Goal: Information Seeking & Learning: Find contact information

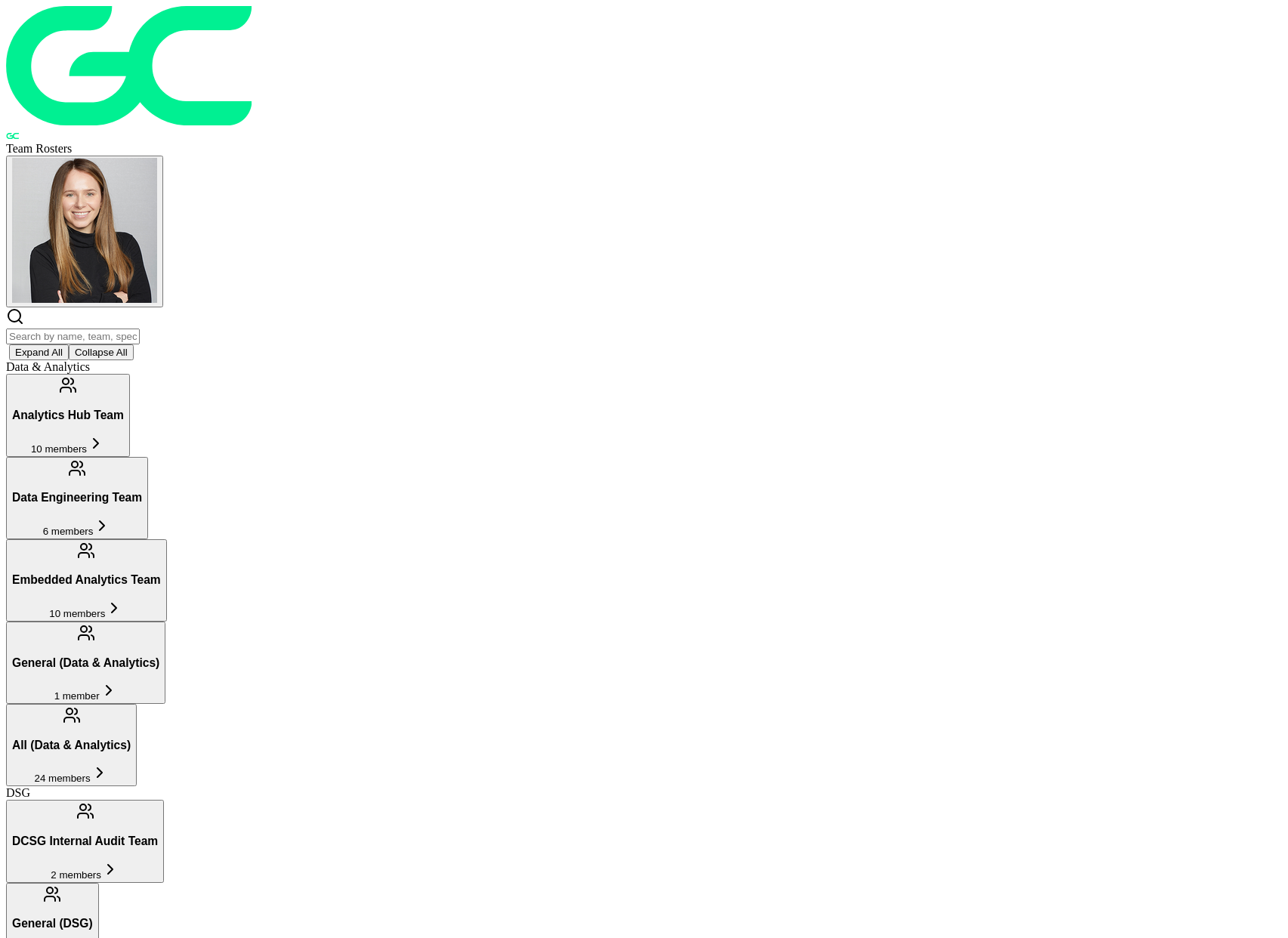
click at [87, 443] on span "10 members" at bounding box center [58, 449] width 56 height 11
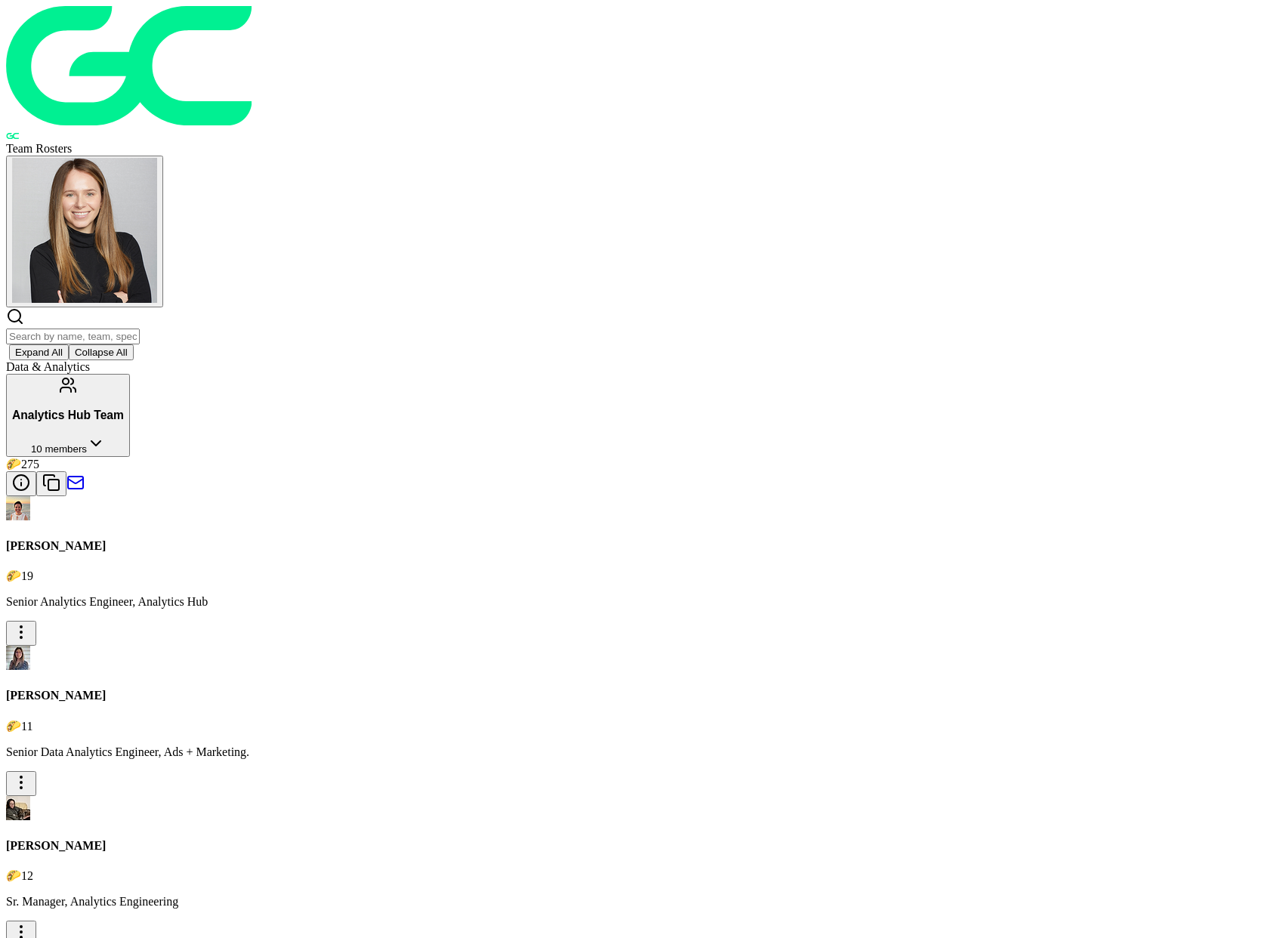
drag, startPoint x: 450, startPoint y: 156, endPoint x: 658, endPoint y: 165, distance: 208.2
click at [130, 374] on button "Analytics Hub Team 10 members" at bounding box center [69, 414] width 124 height 82
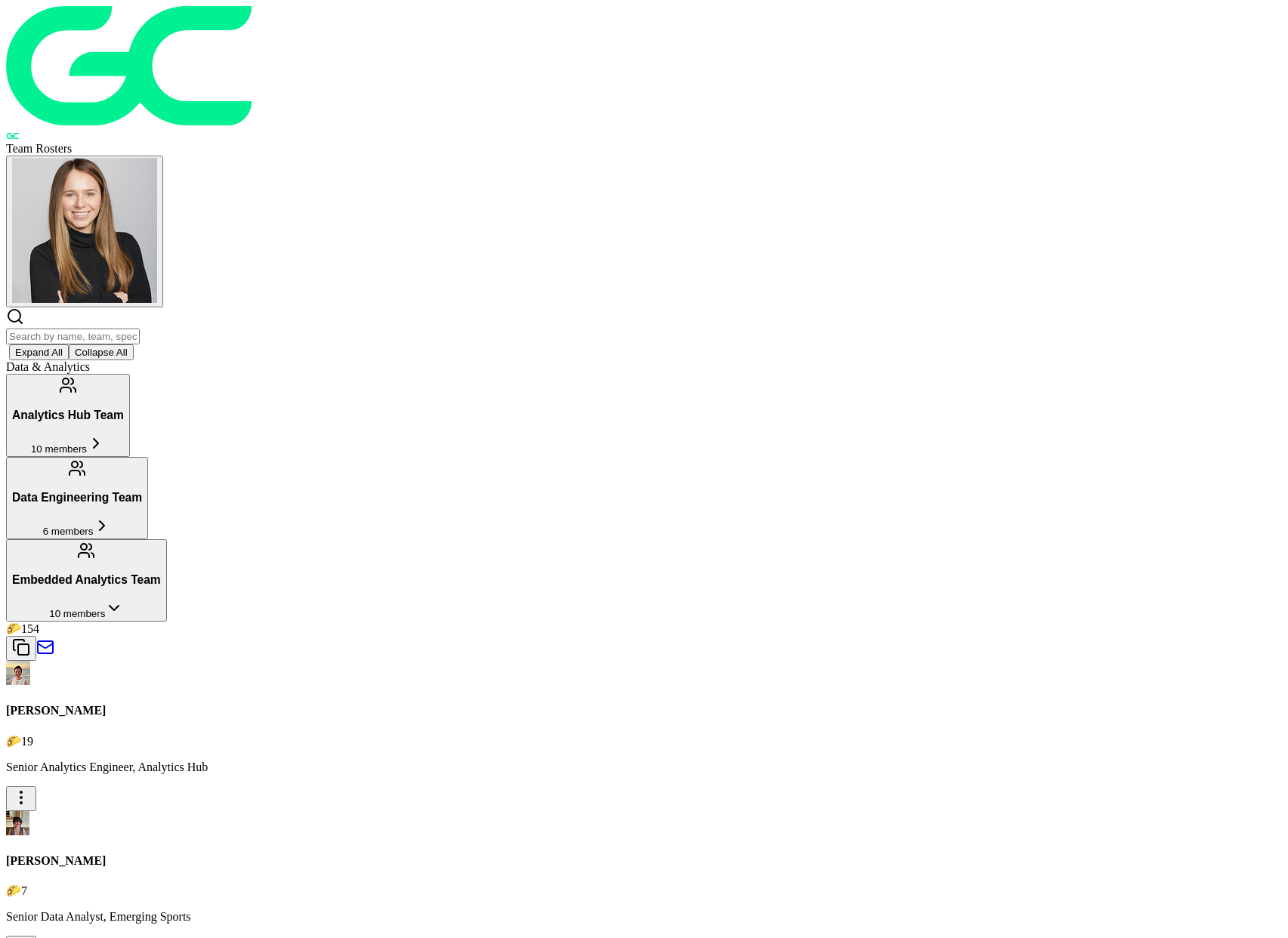
click at [123, 599] on icon at bounding box center [114, 608] width 19 height 19
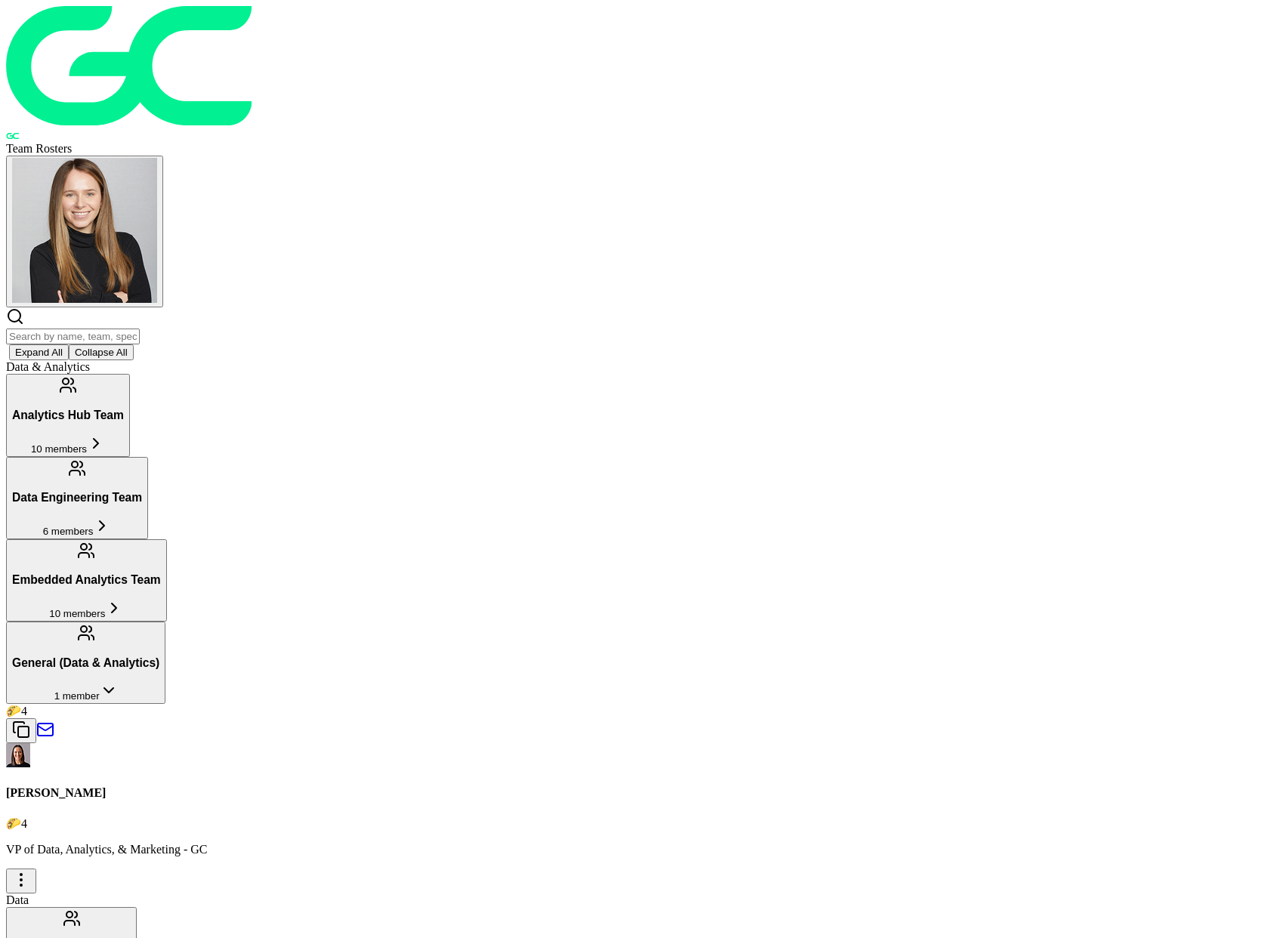
click at [159, 681] on div "1 member" at bounding box center [85, 691] width 147 height 20
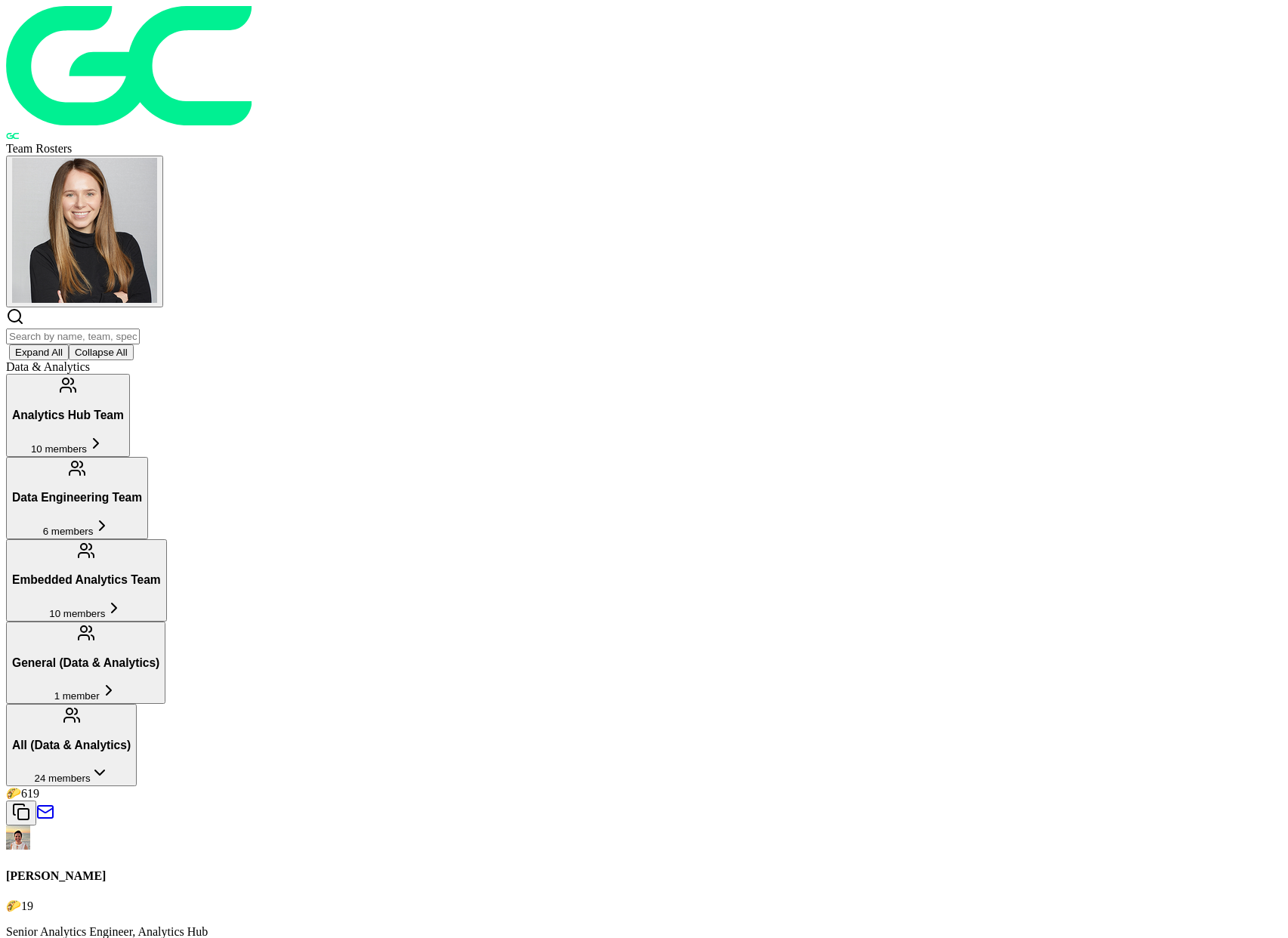
click at [131, 764] on div "24 members" at bounding box center [71, 774] width 119 height 20
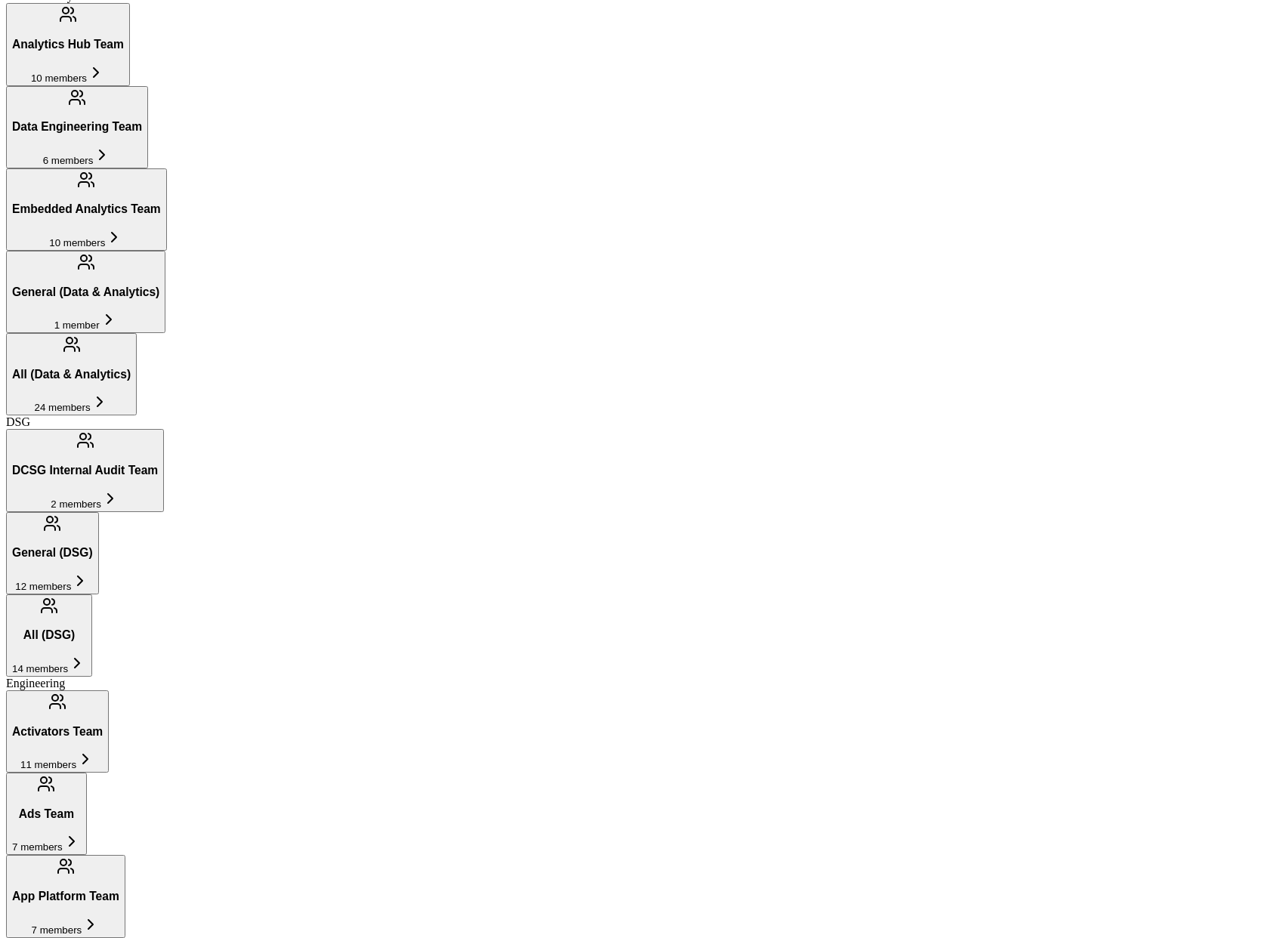
scroll to position [372, 0]
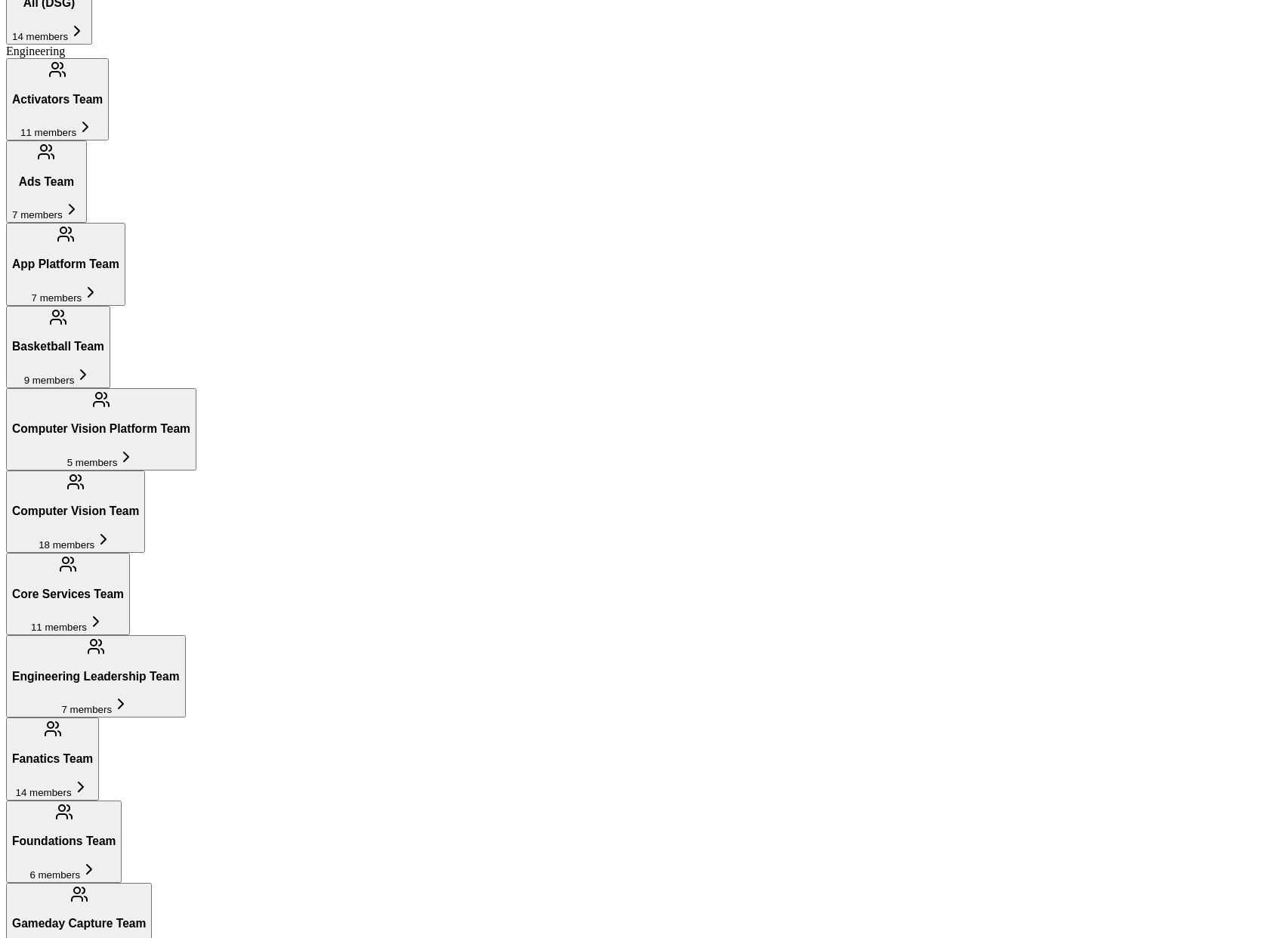
scroll to position [1010, 0]
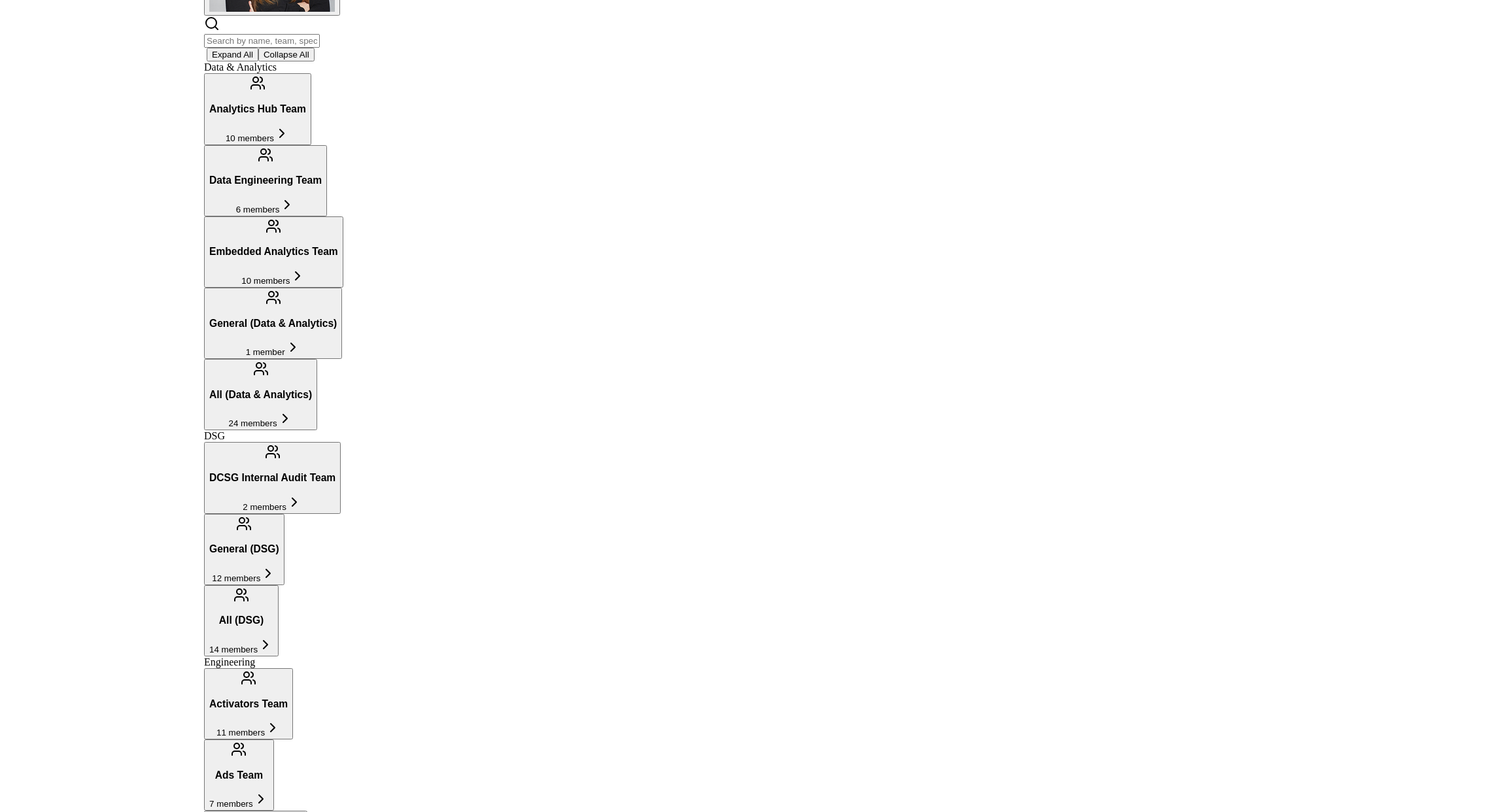
scroll to position [0, 0]
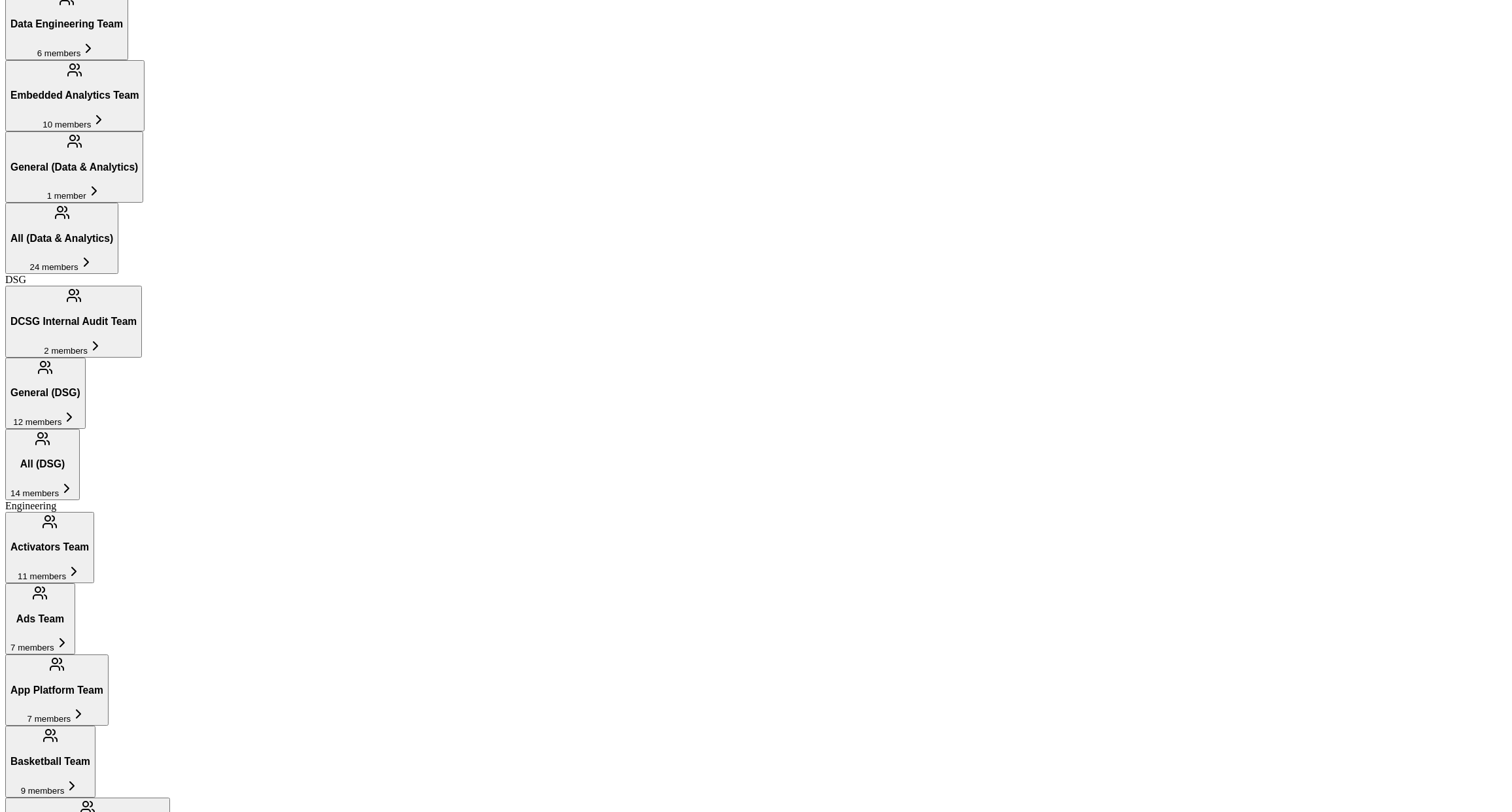
scroll to position [446, 0]
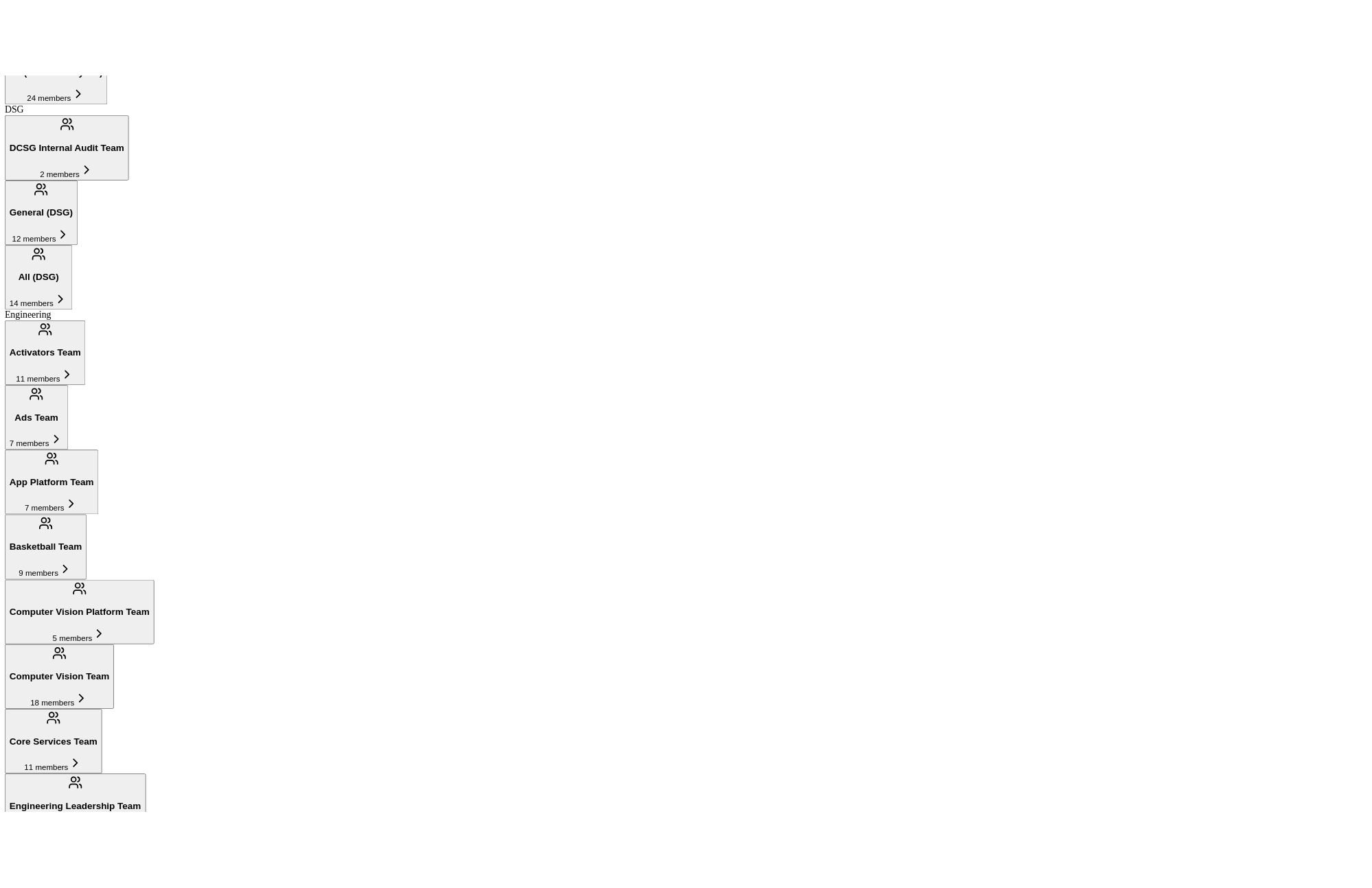
scroll to position [724, 0]
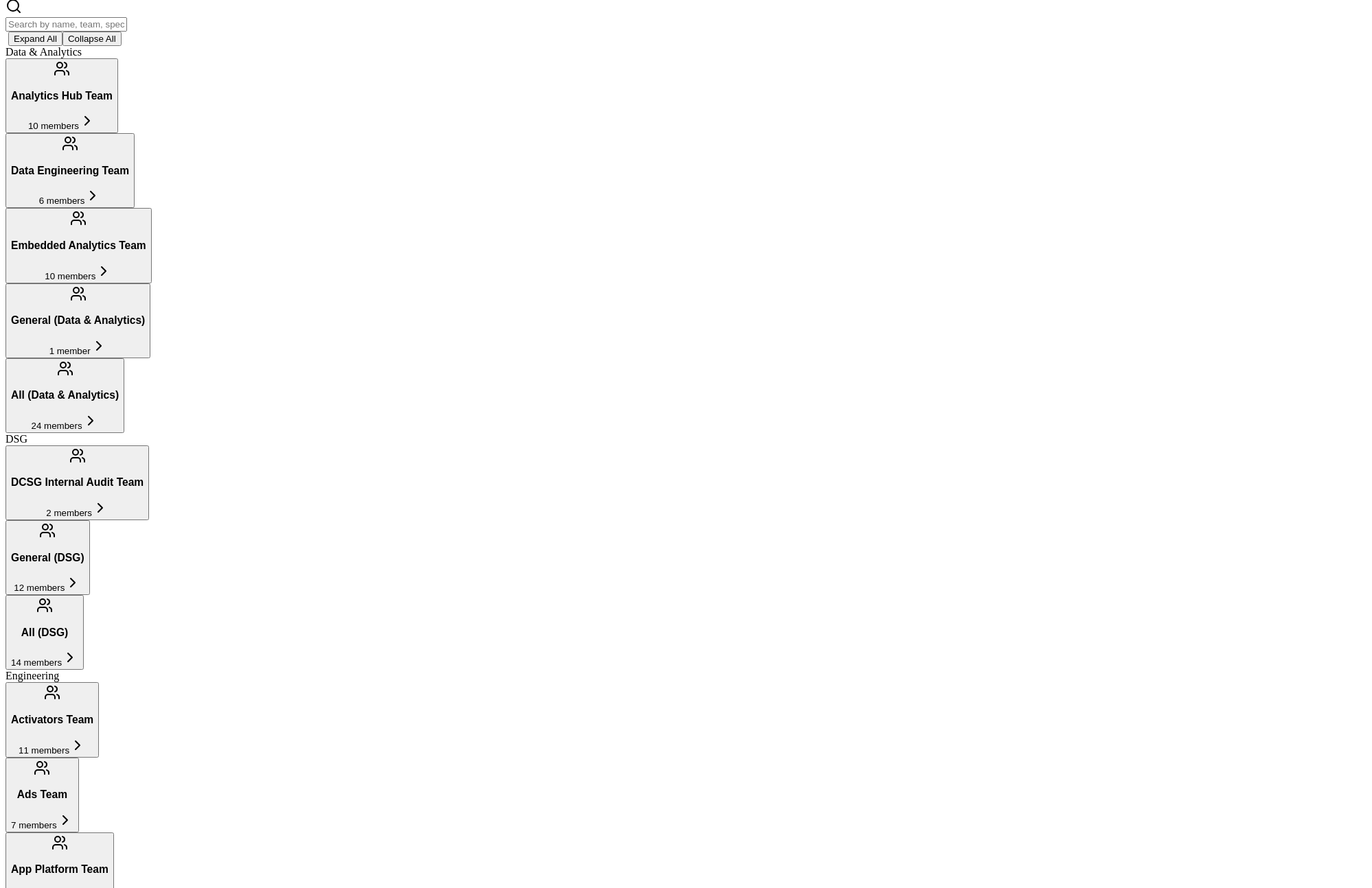
scroll to position [255, 0]
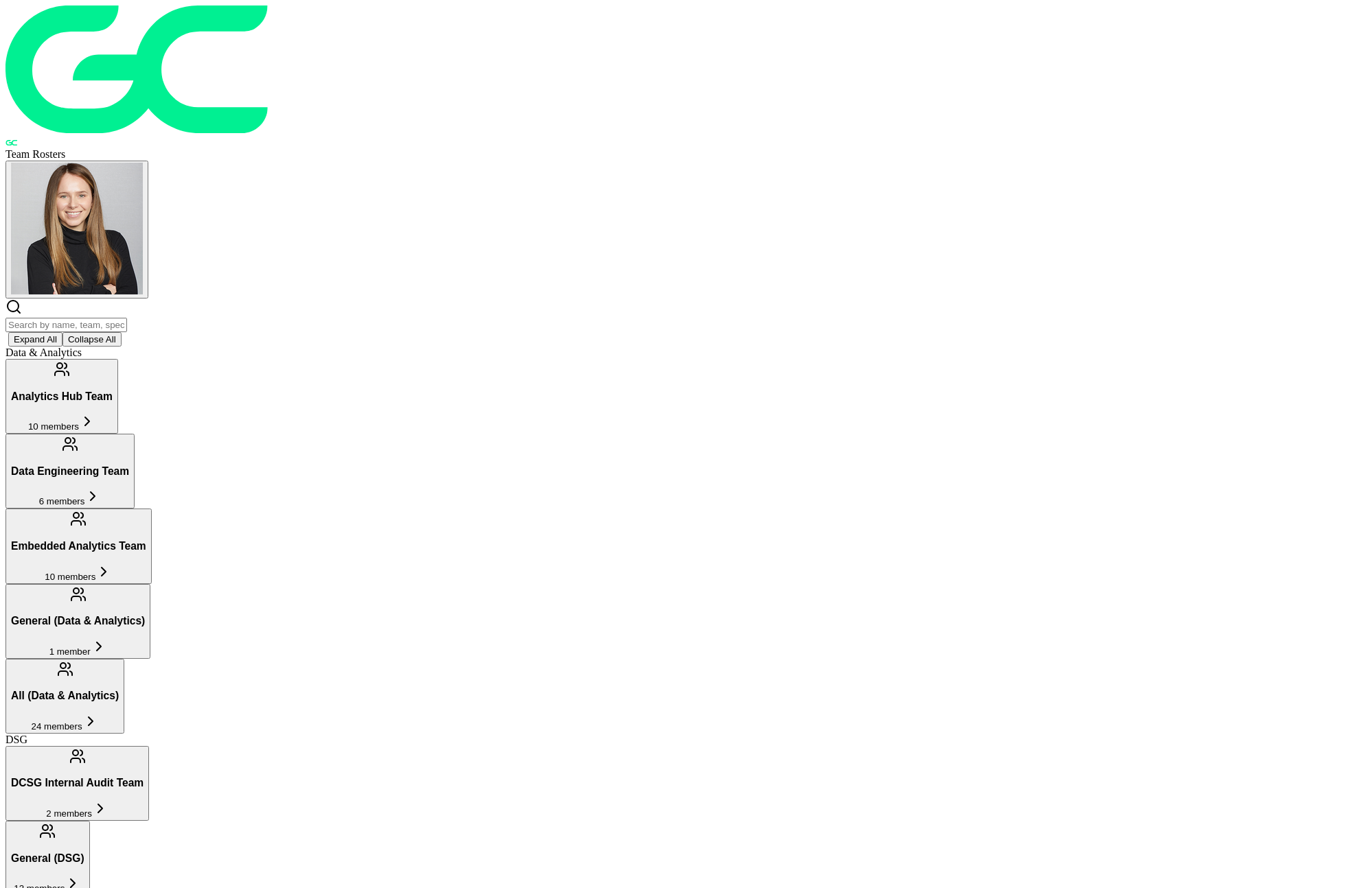
click at [127, 318] on input "text" at bounding box center [67, 324] width 121 height 14
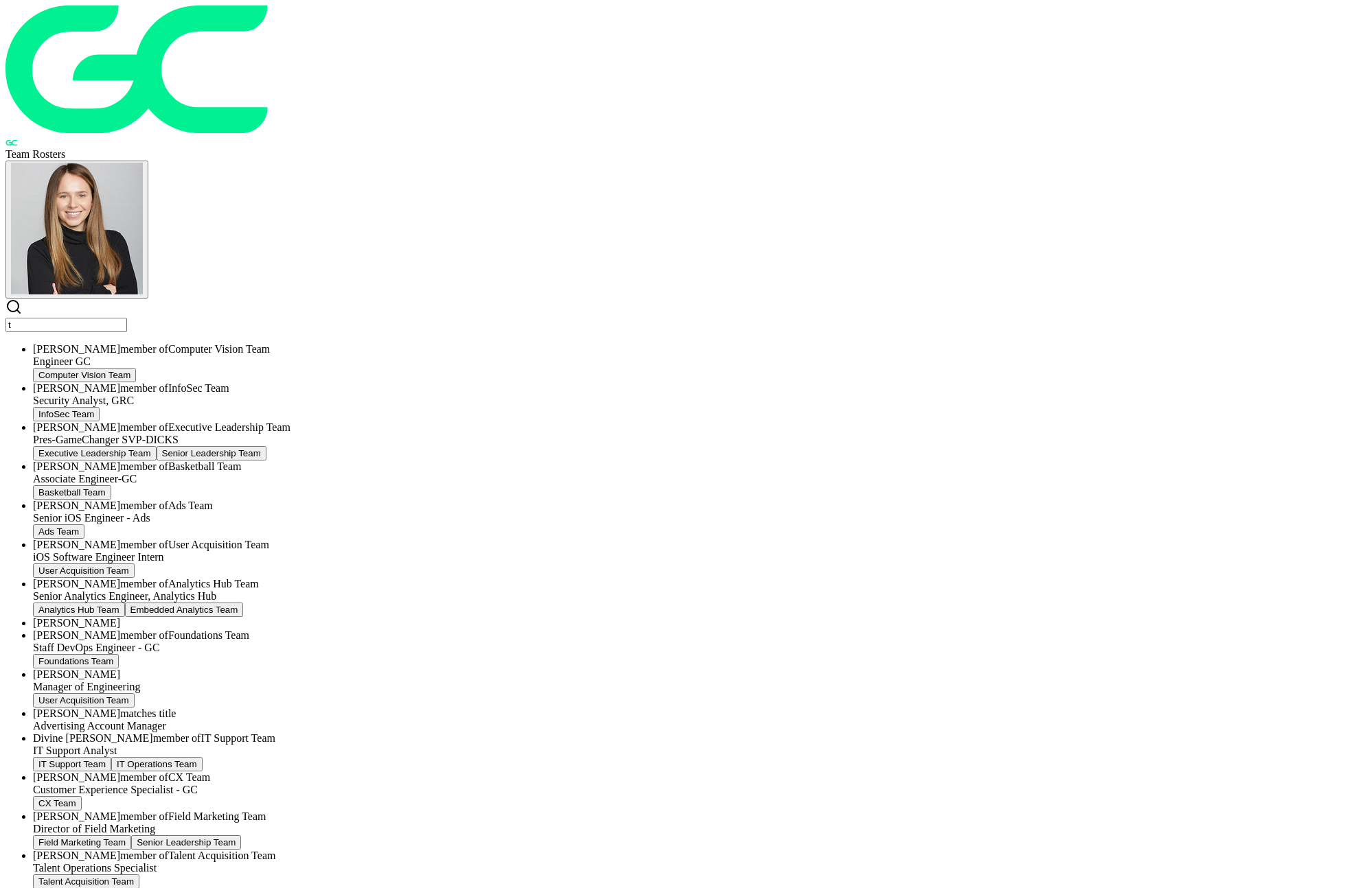
click at [127, 318] on input "t" at bounding box center [67, 324] width 121 height 14
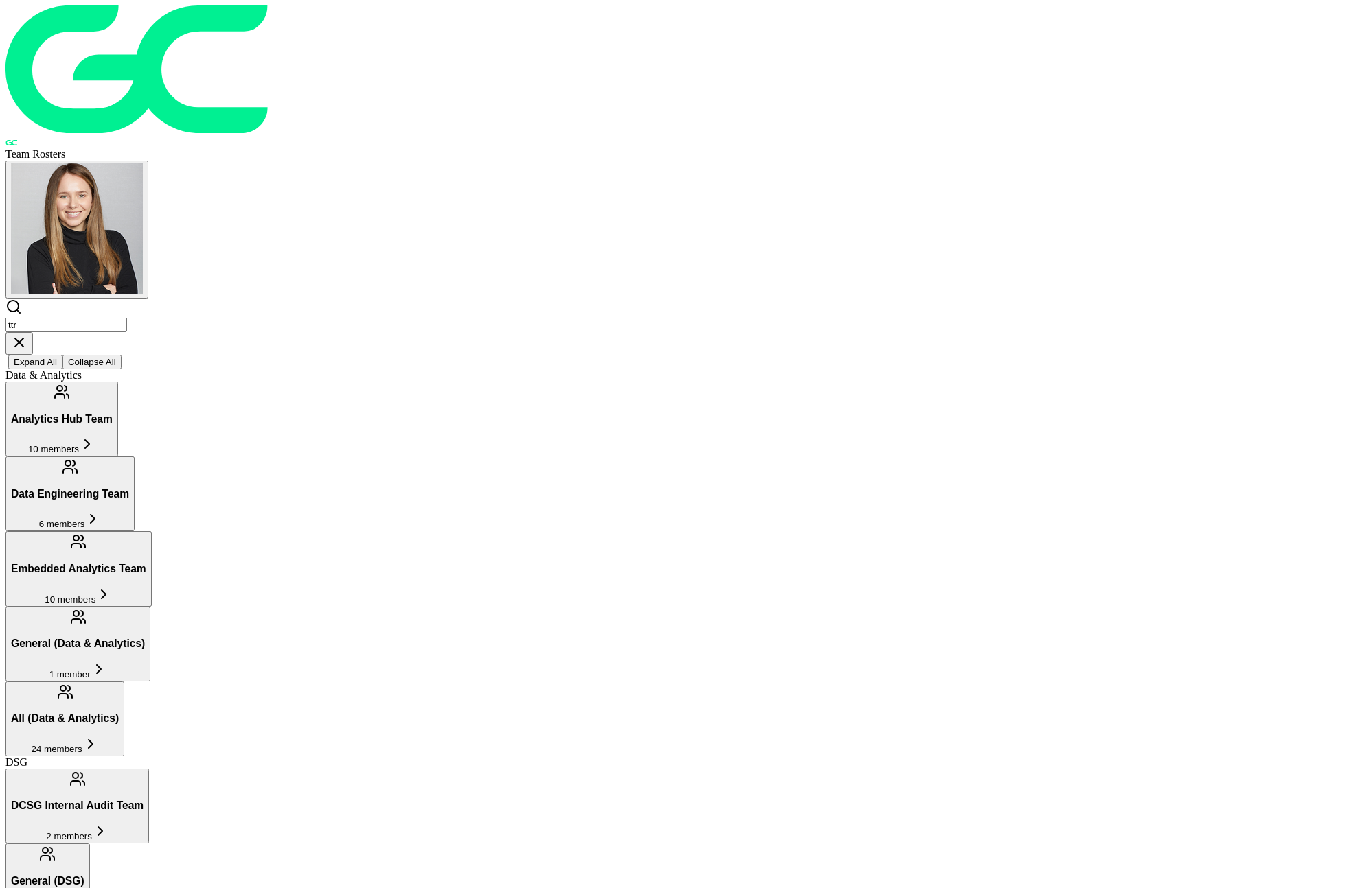
scroll to position [1, 0]
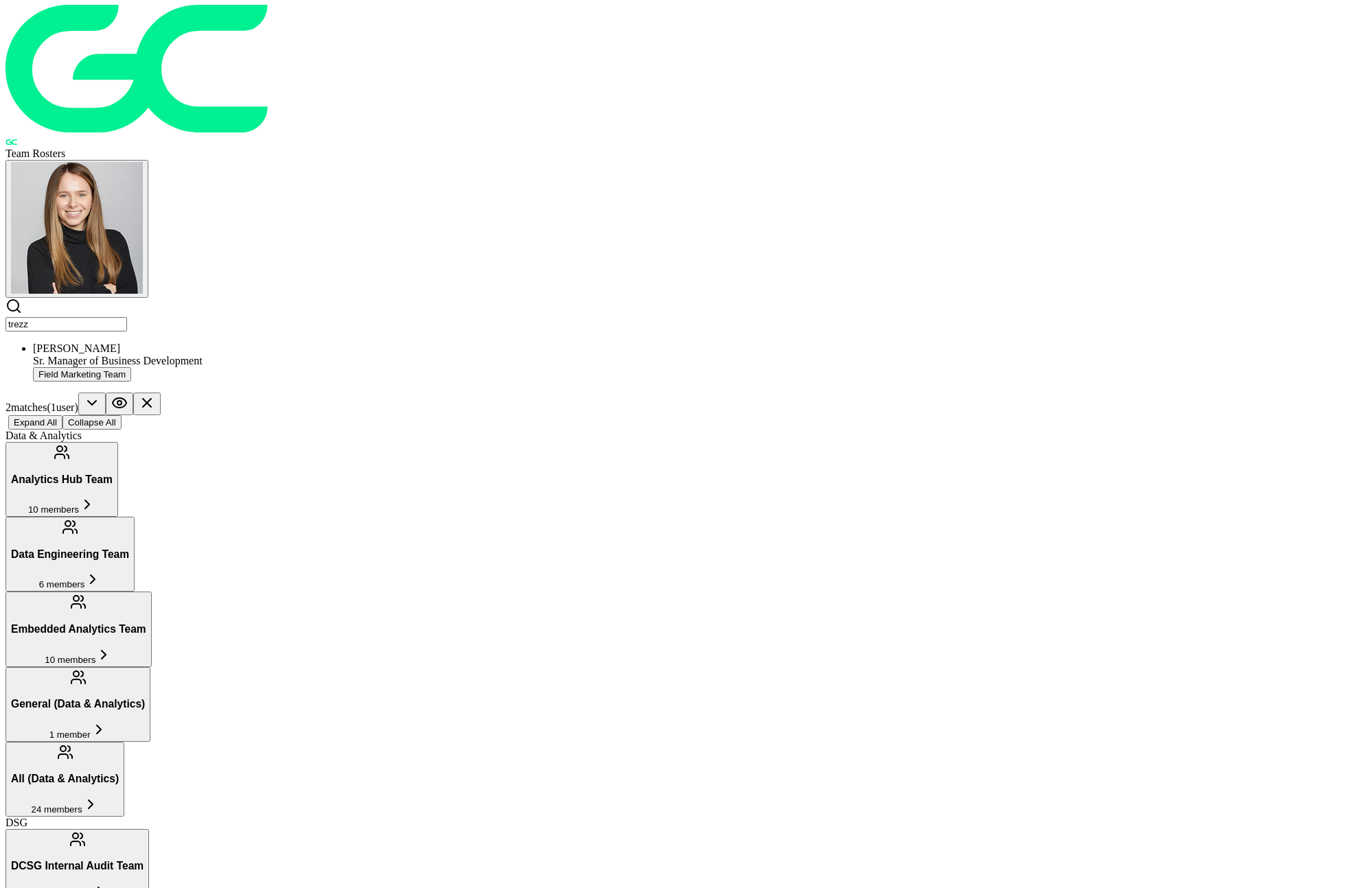
type input "trezz"
click at [487, 367] on div "Field Marketing Team" at bounding box center [699, 374] width 1333 height 14
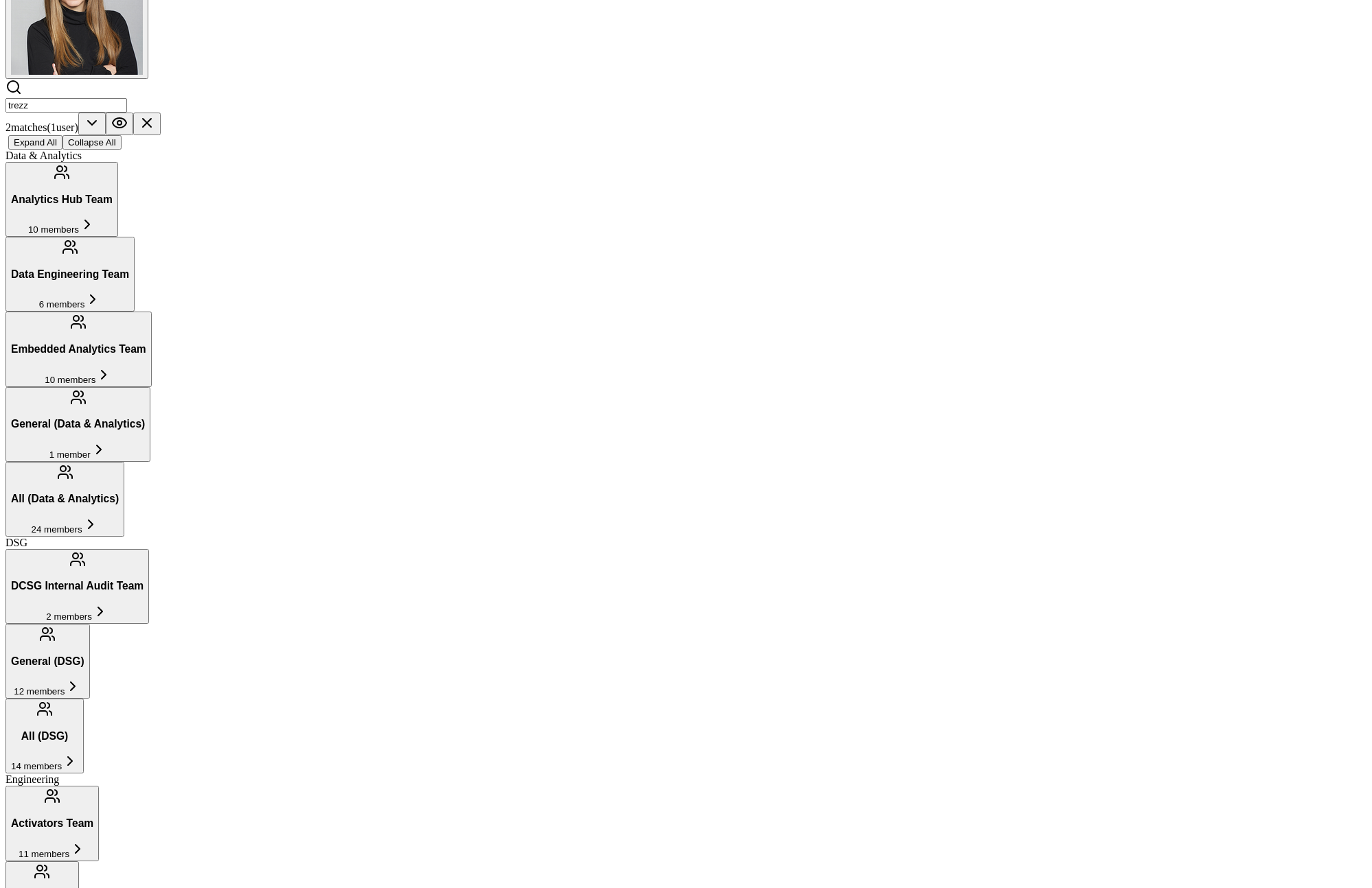
scroll to position [308, 0]
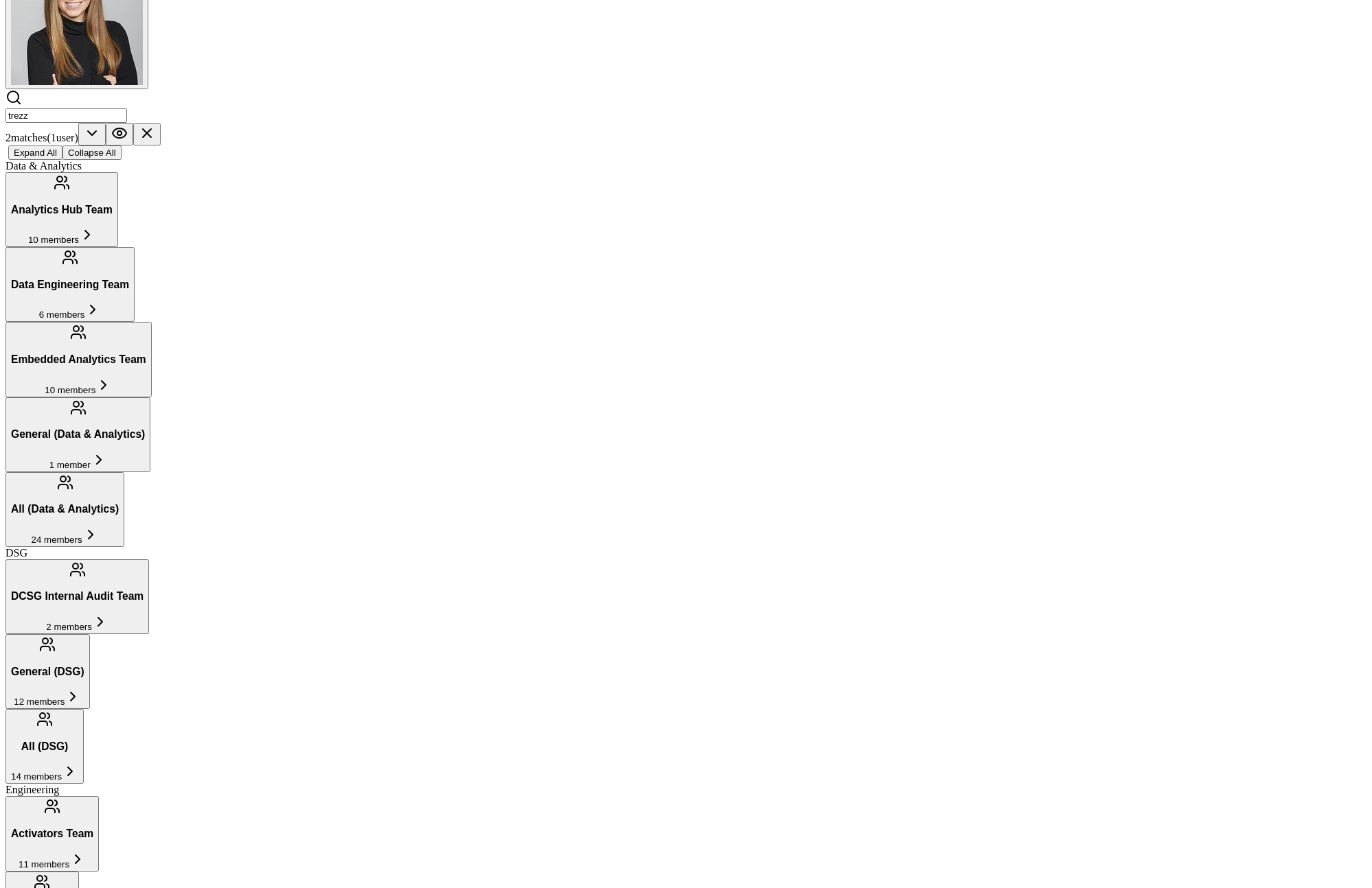
scroll to position [415, 0]
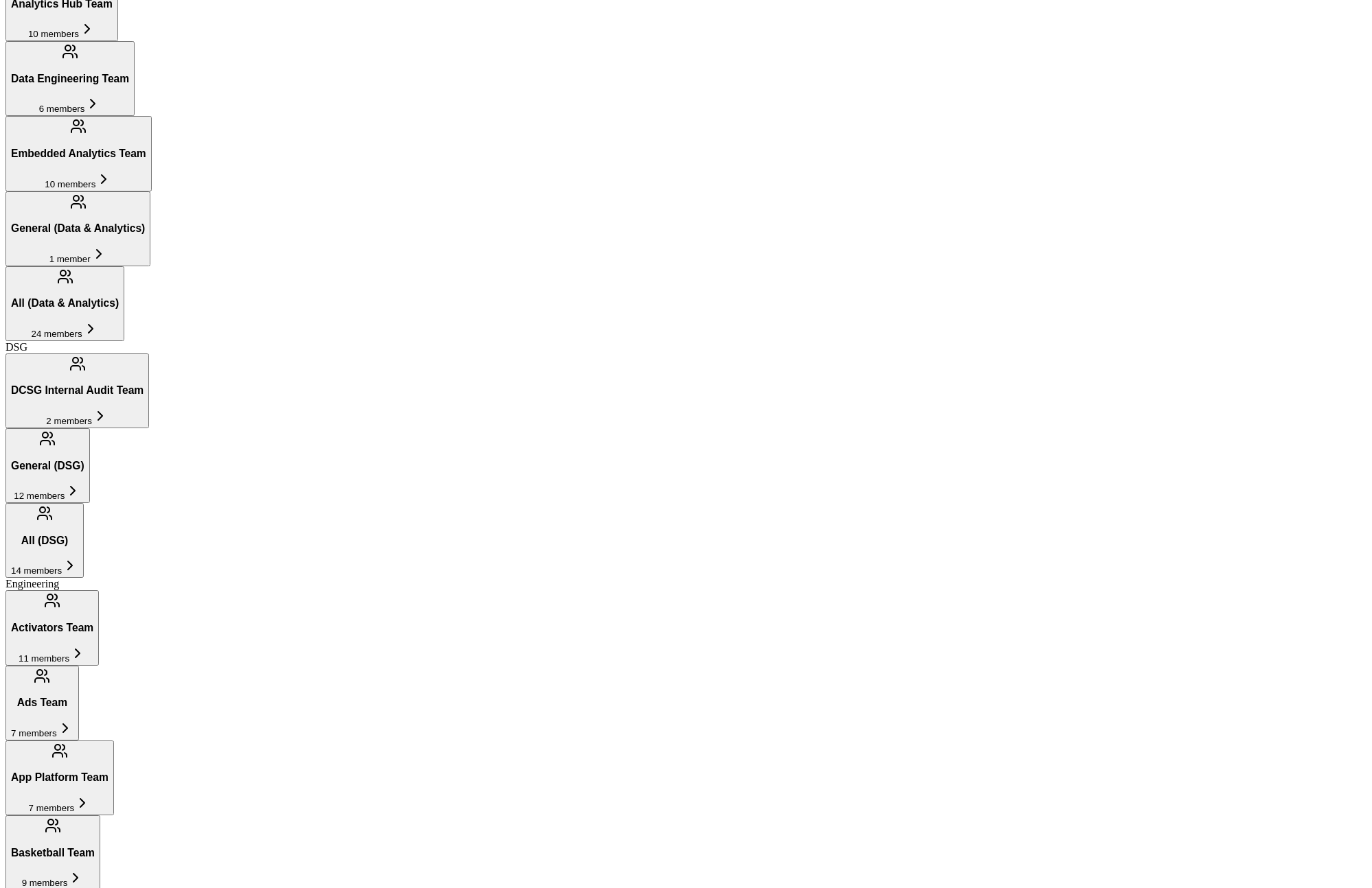
drag, startPoint x: 456, startPoint y: 660, endPoint x: 387, endPoint y: 661, distance: 69.0
drag, startPoint x: 357, startPoint y: 661, endPoint x: 445, endPoint y: 663, distance: 88.0
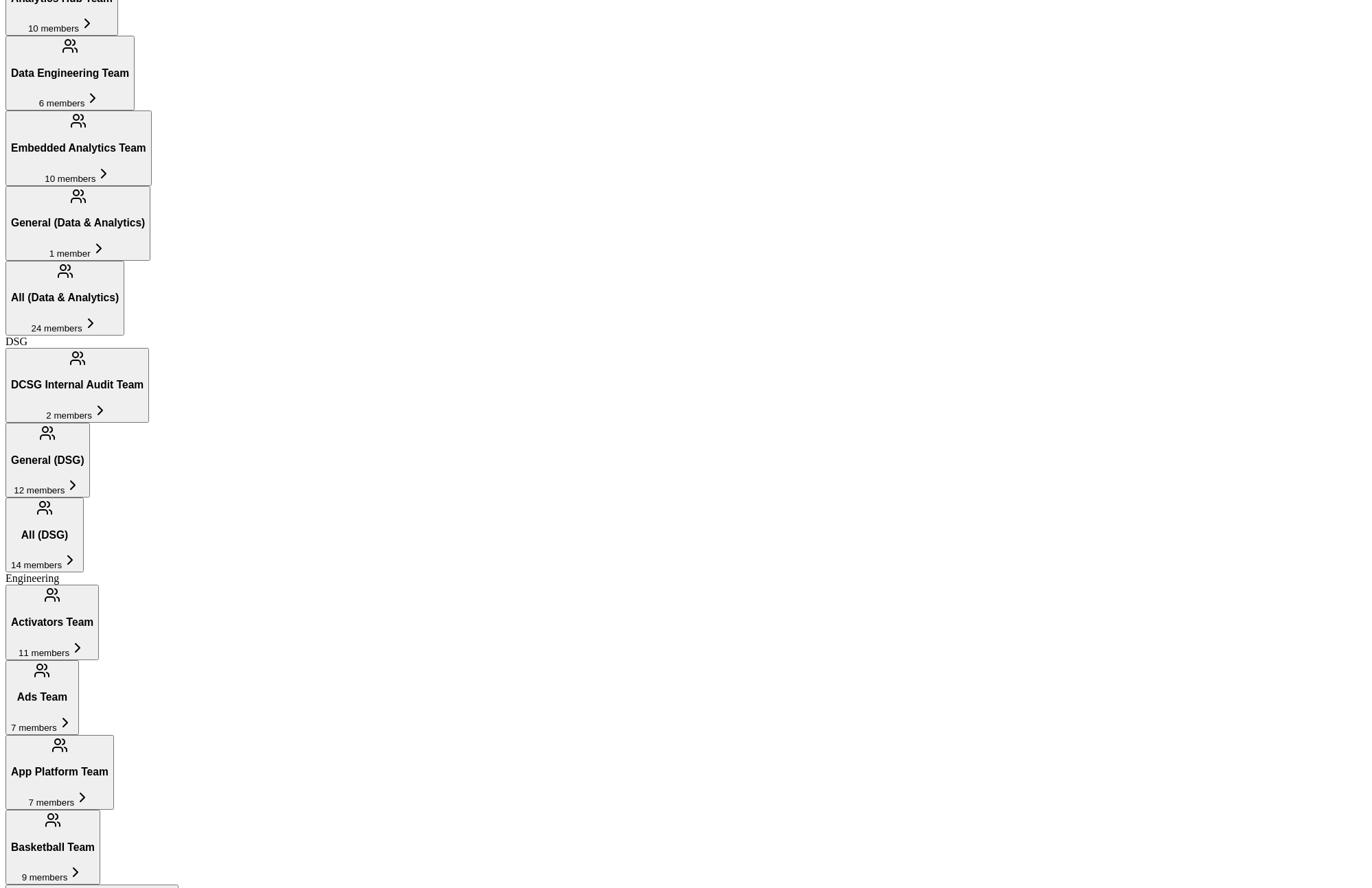
scroll to position [421, 0]
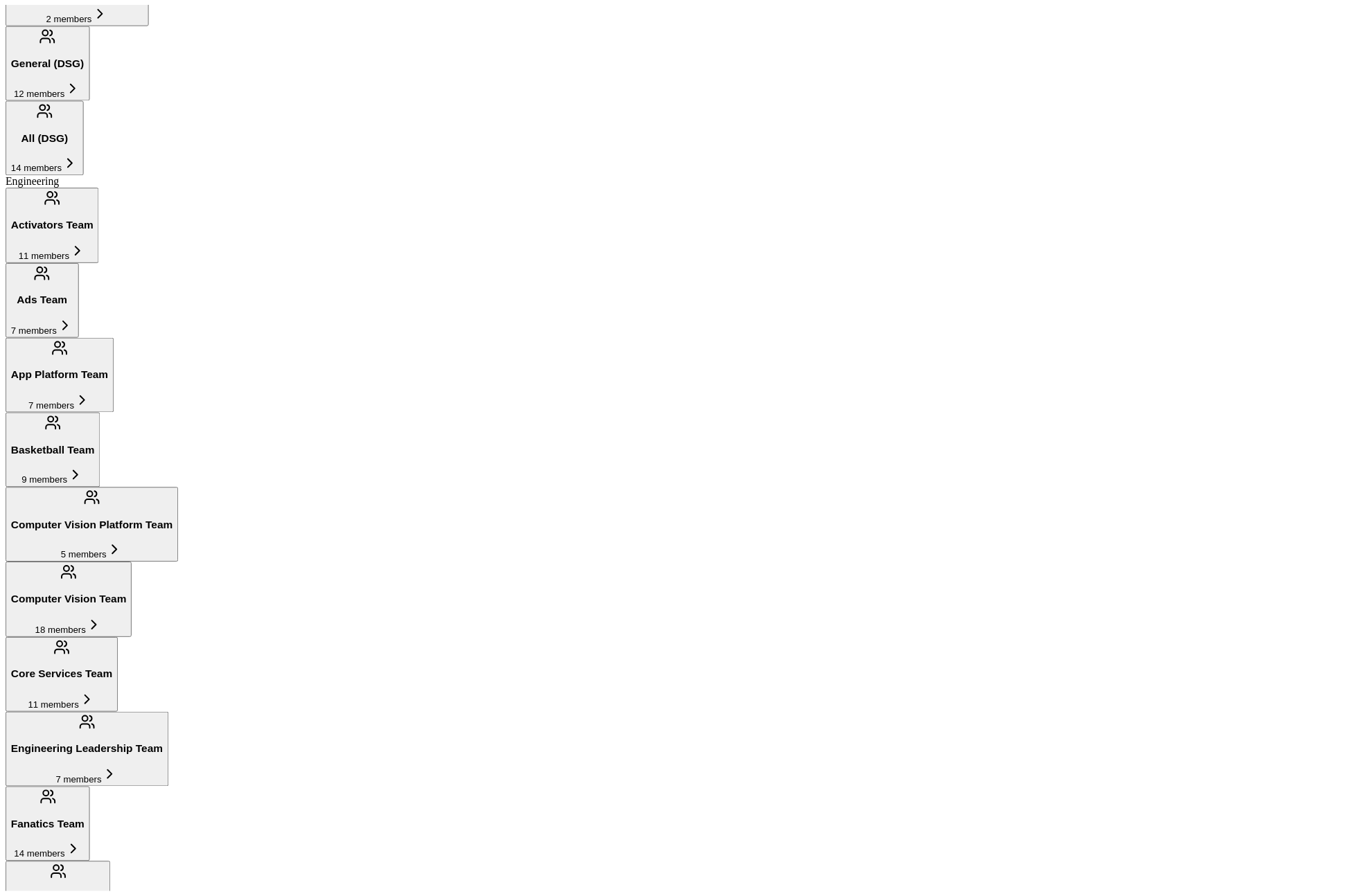
scroll to position [826, 0]
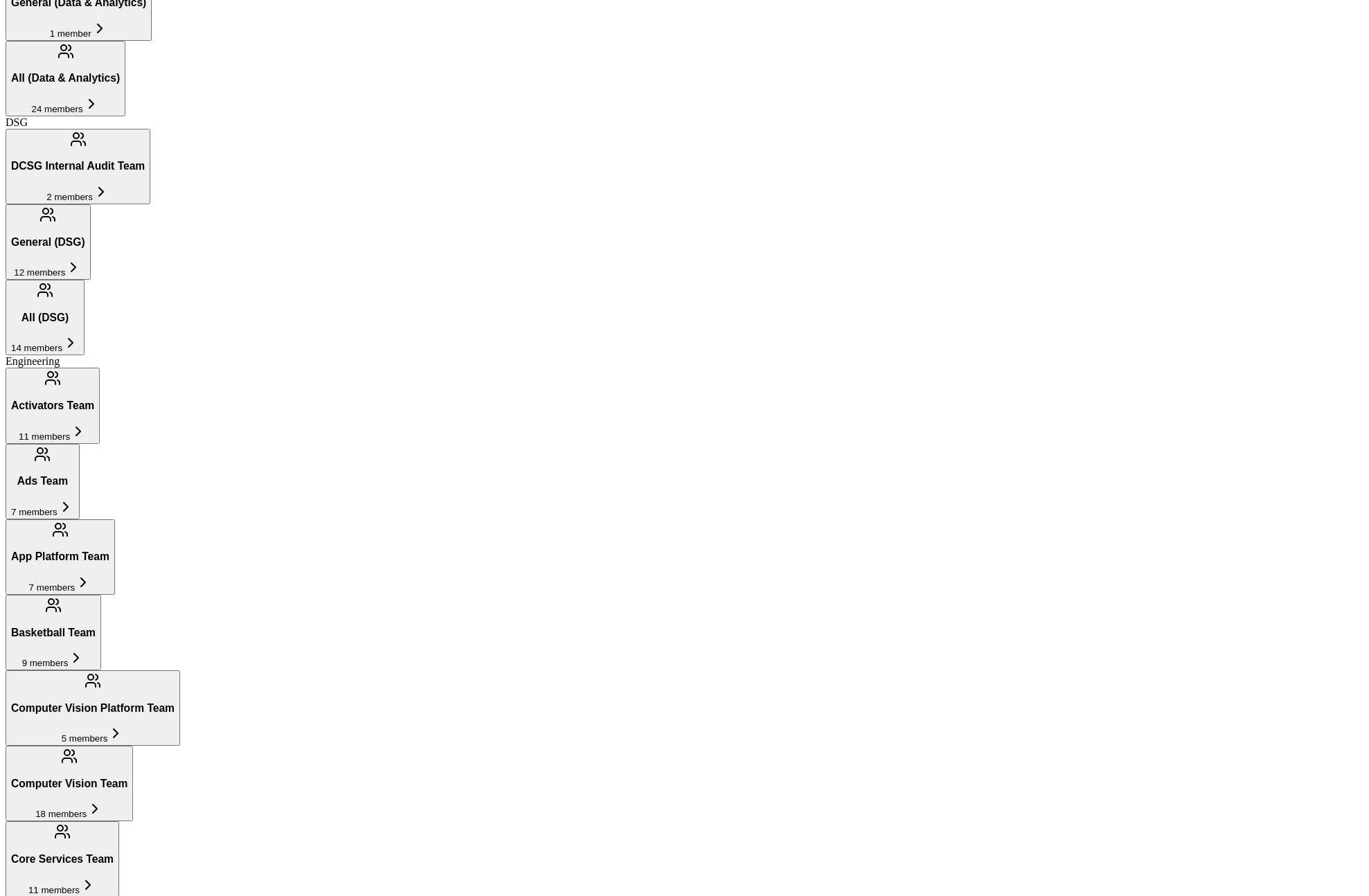
scroll to position [830, 0]
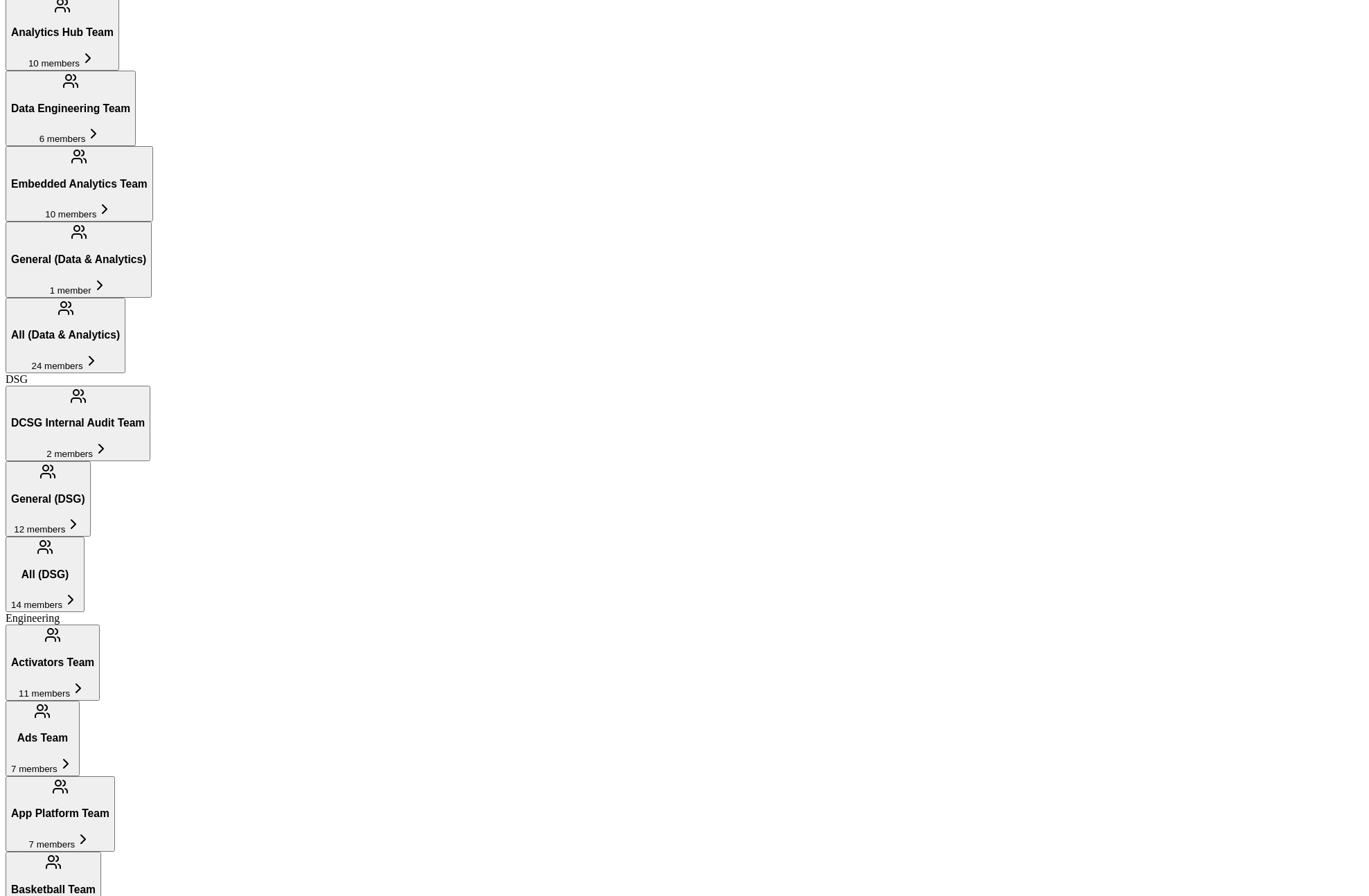
scroll to position [303, 0]
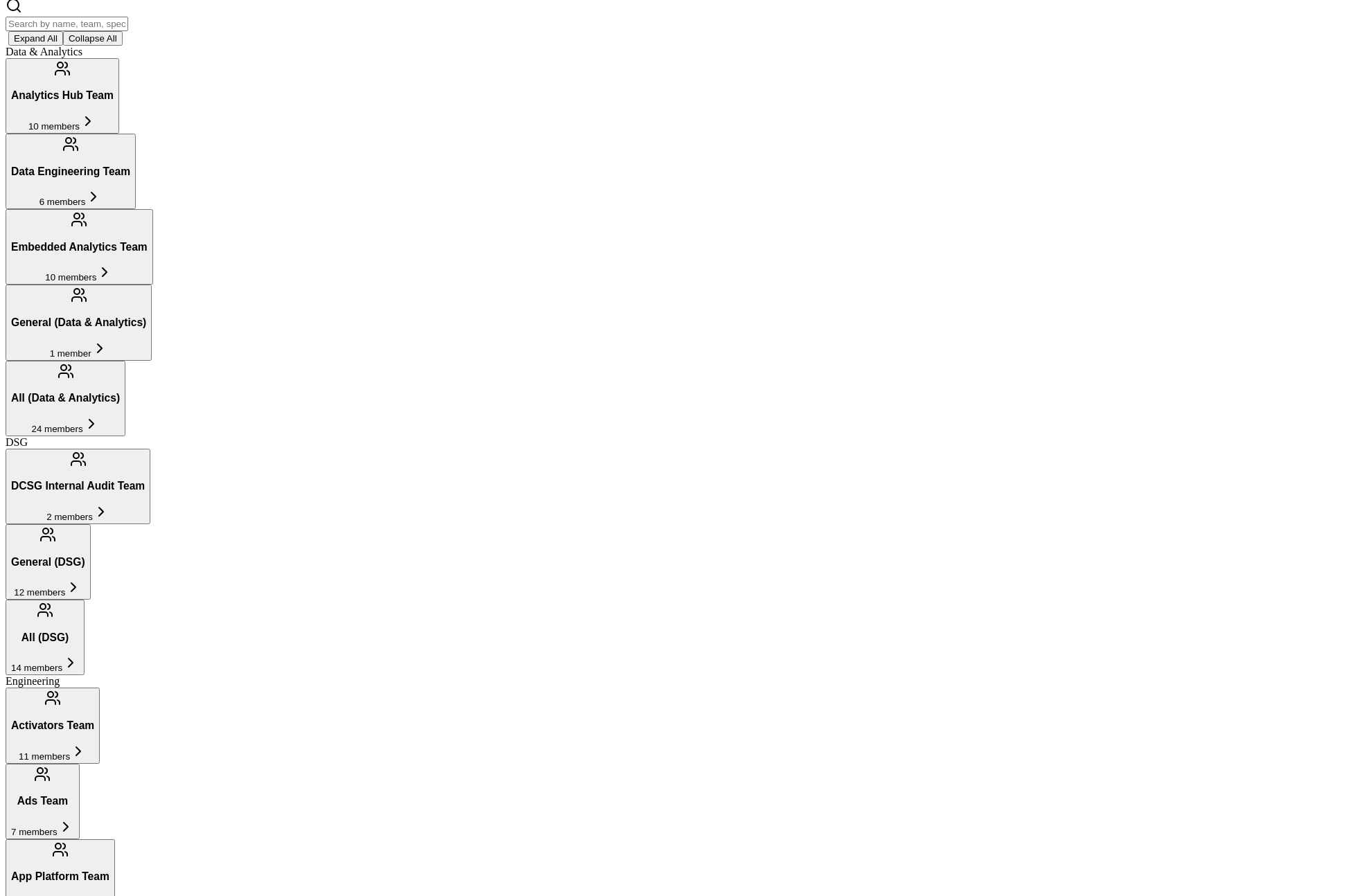
click at [128, 31] on input "text" at bounding box center [67, 24] width 122 height 14
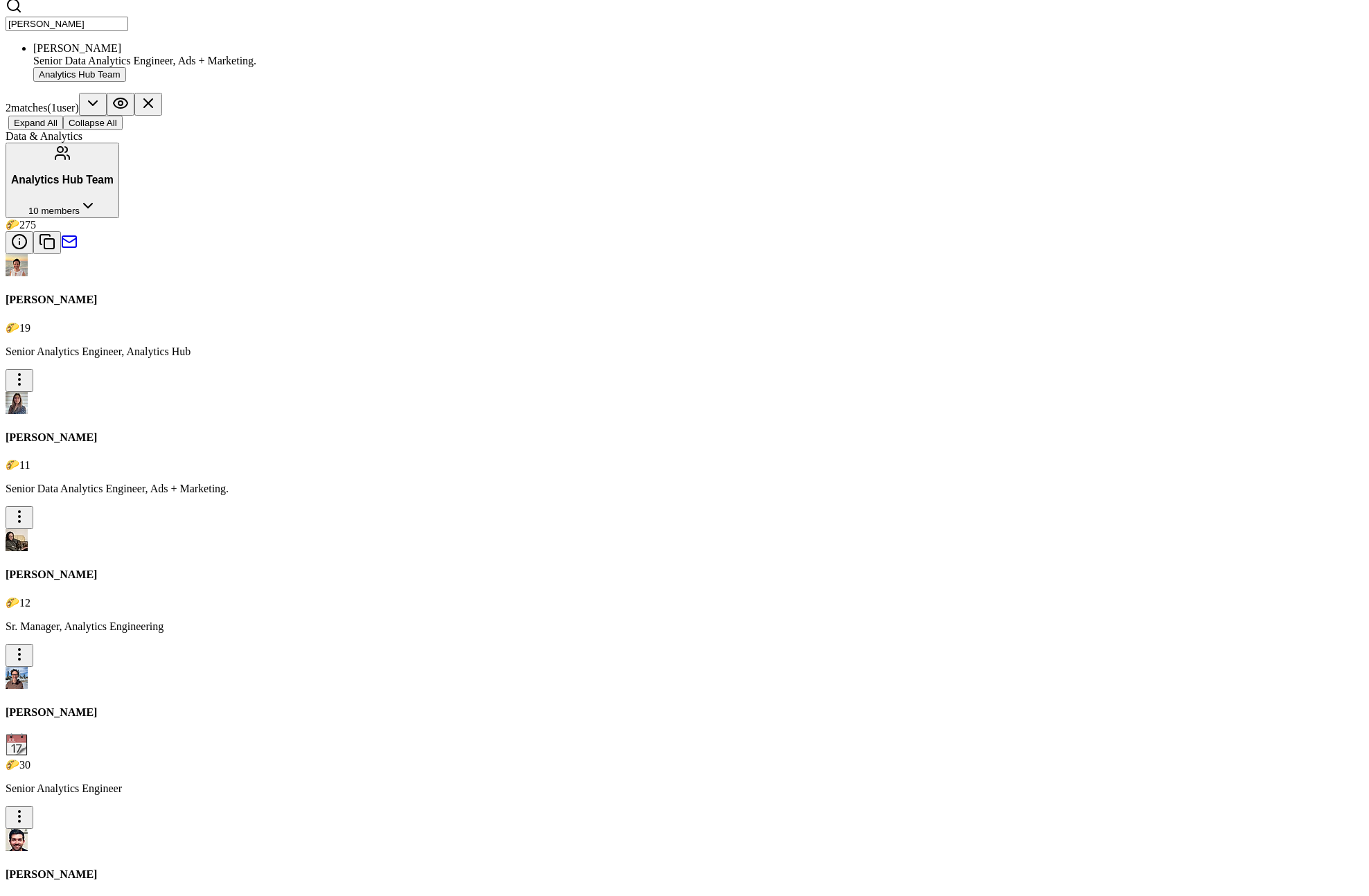
scroll to position [1923, 0]
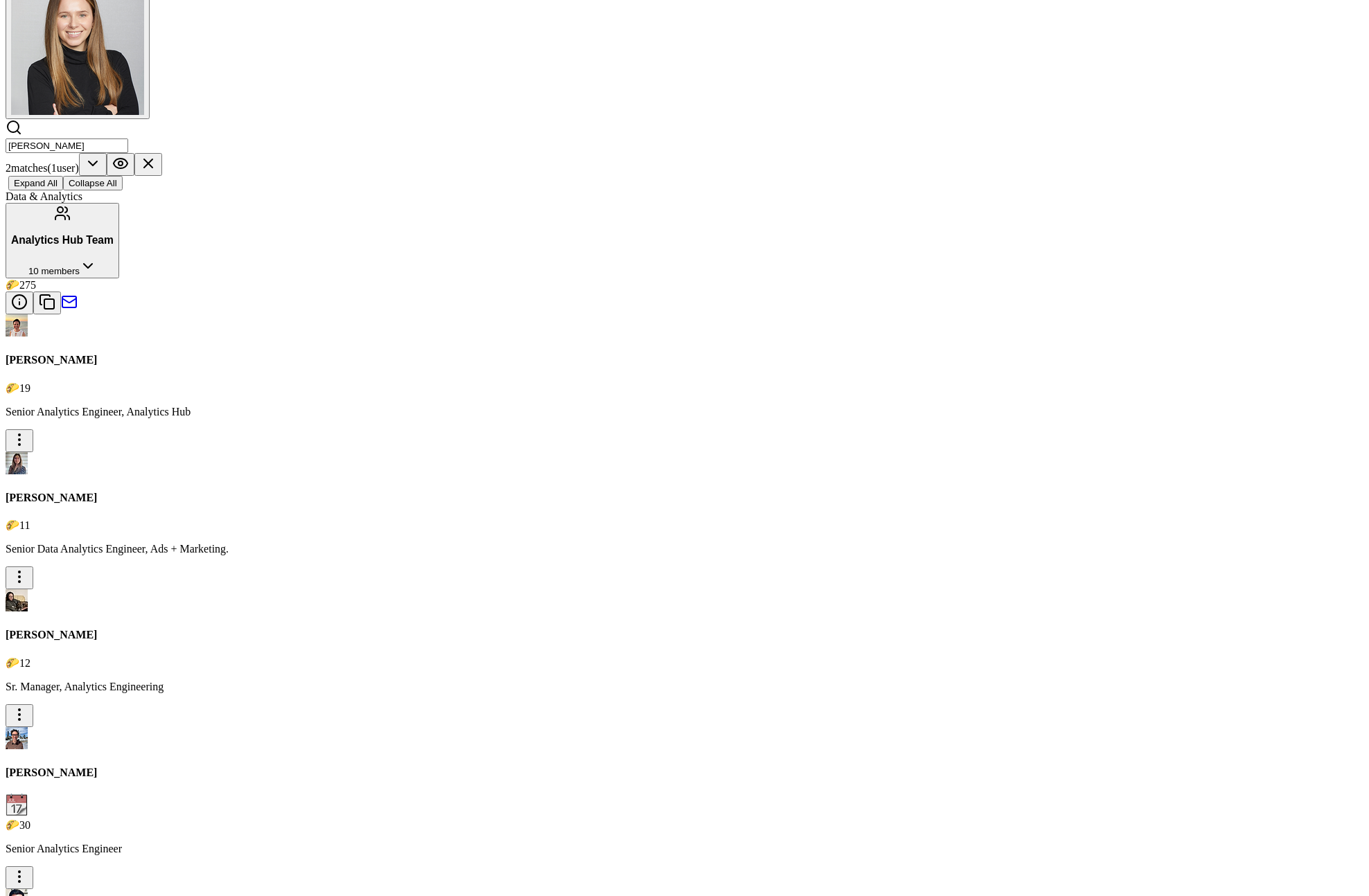
scroll to position [173, 0]
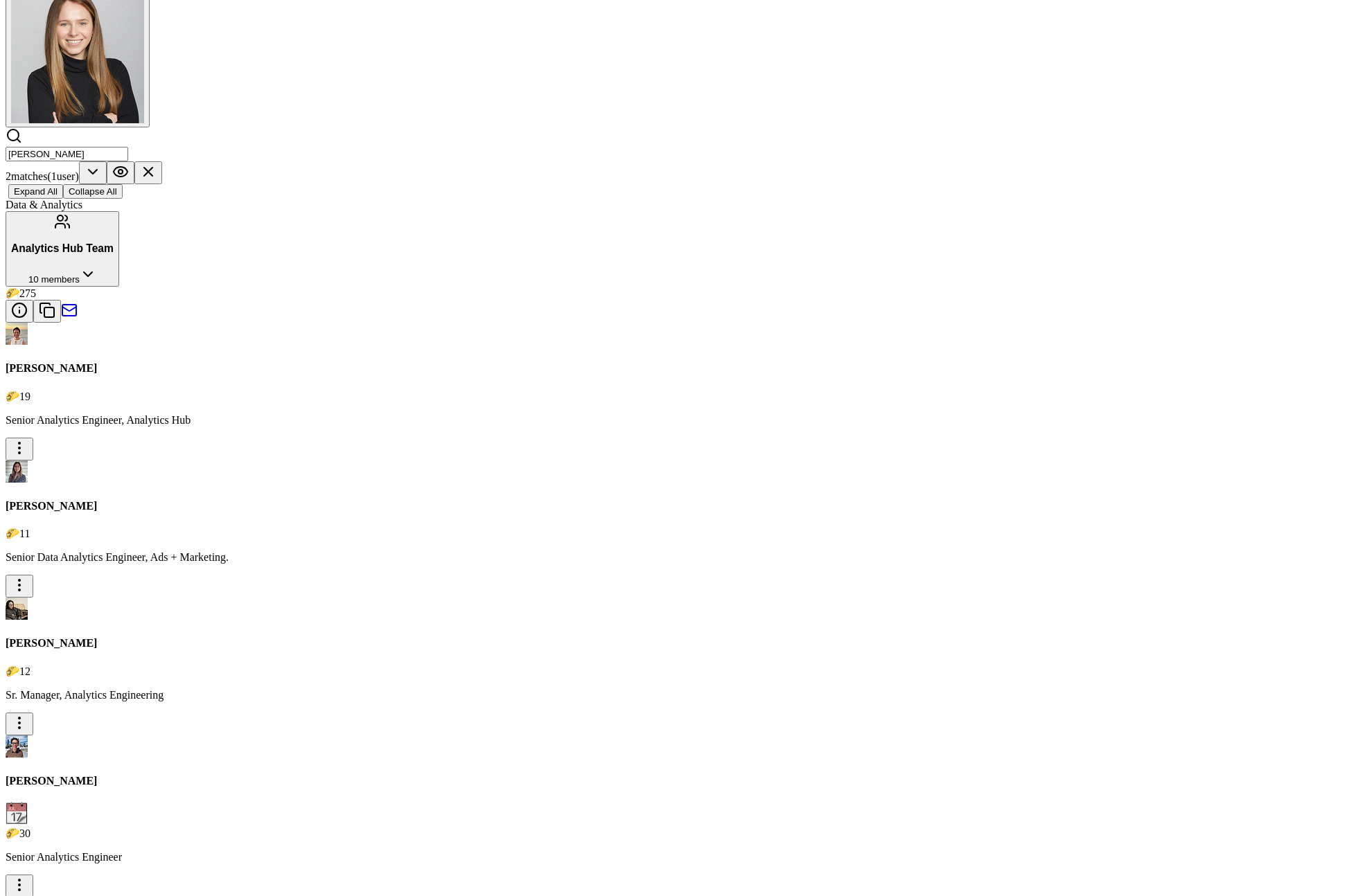
drag, startPoint x: 768, startPoint y: 480, endPoint x: 498, endPoint y: 480, distance: 270.0
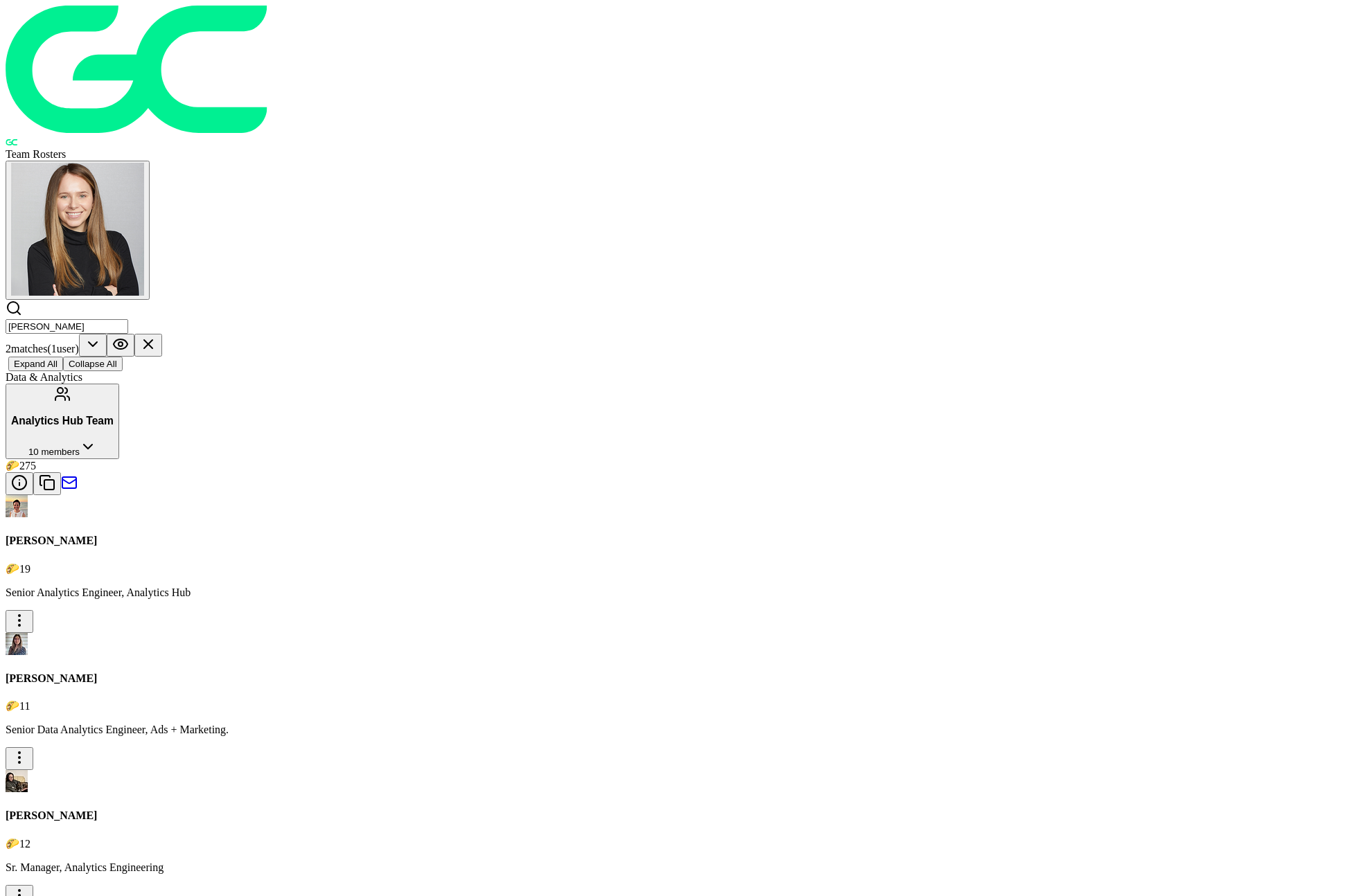
click at [119, 383] on button "Analytics Hub Team 10 members" at bounding box center [63, 421] width 114 height 76
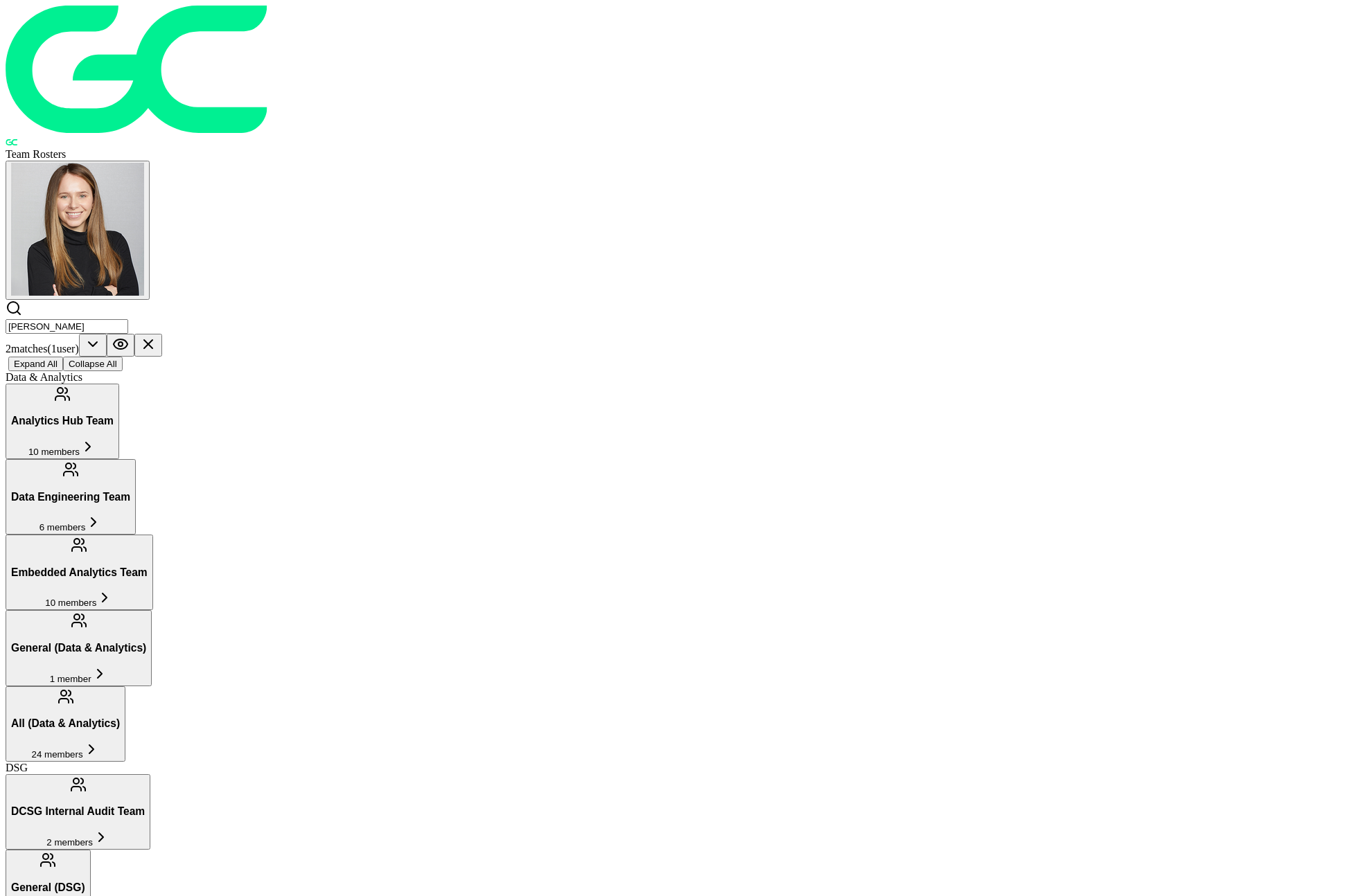
drag, startPoint x: 389, startPoint y: 61, endPoint x: 255, endPoint y: 60, distance: 134.0
click at [255, 60] on header "Team Rosters nancy 2 match es ( 1 user ) Expand All Collapse All" at bounding box center [684, 189] width 1358 height 366
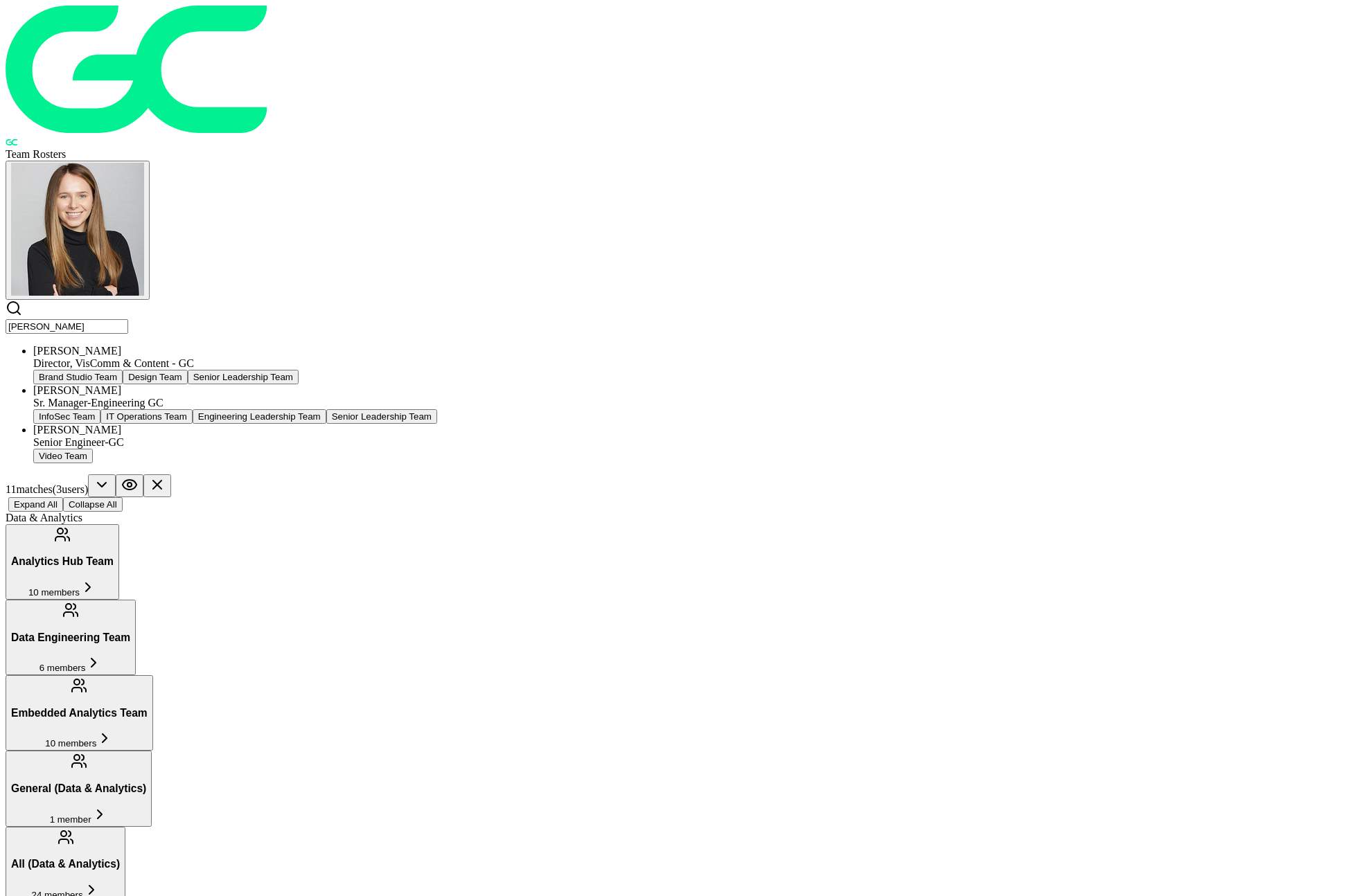
type input "josh"
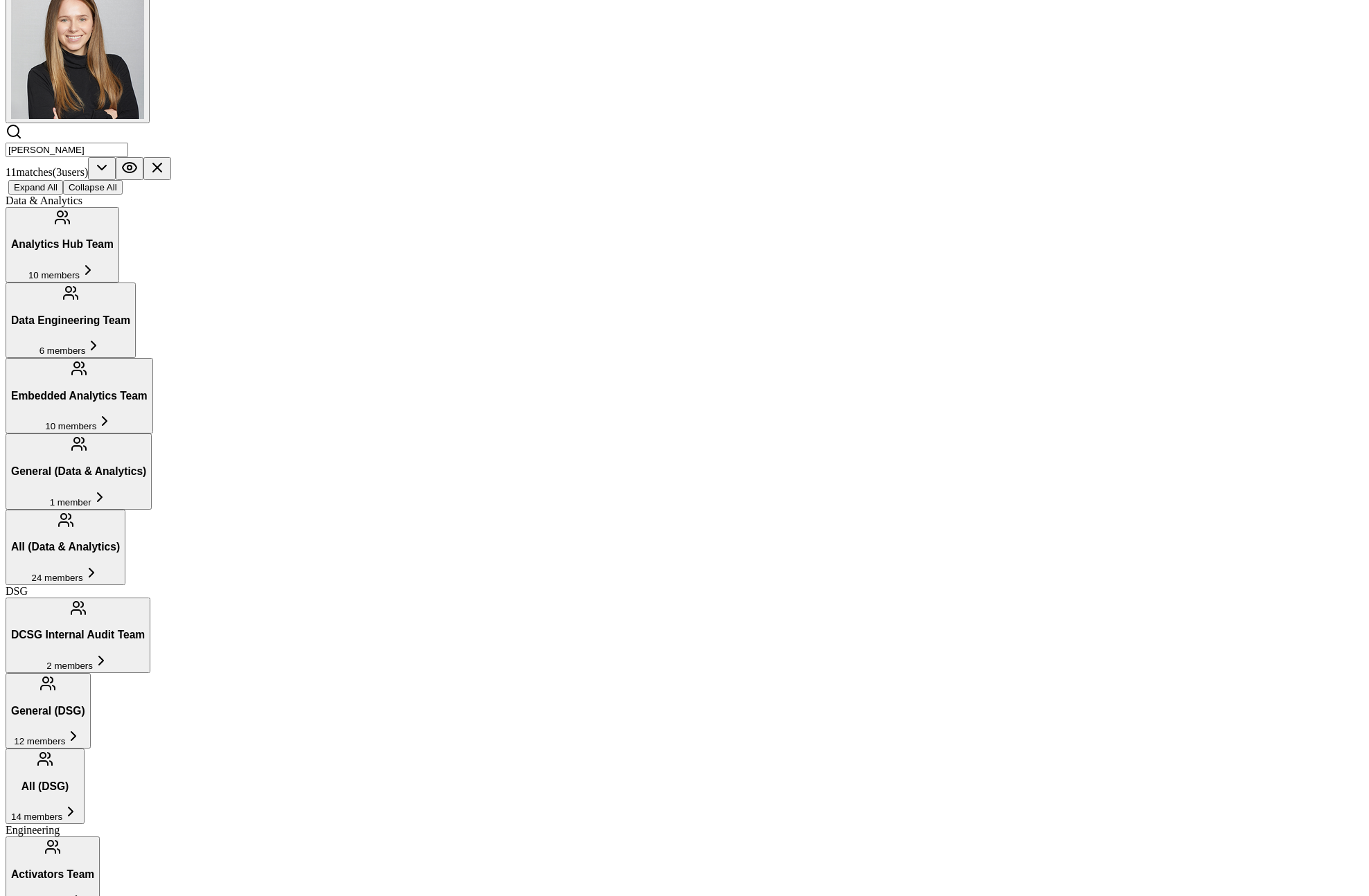
scroll to position [230, 0]
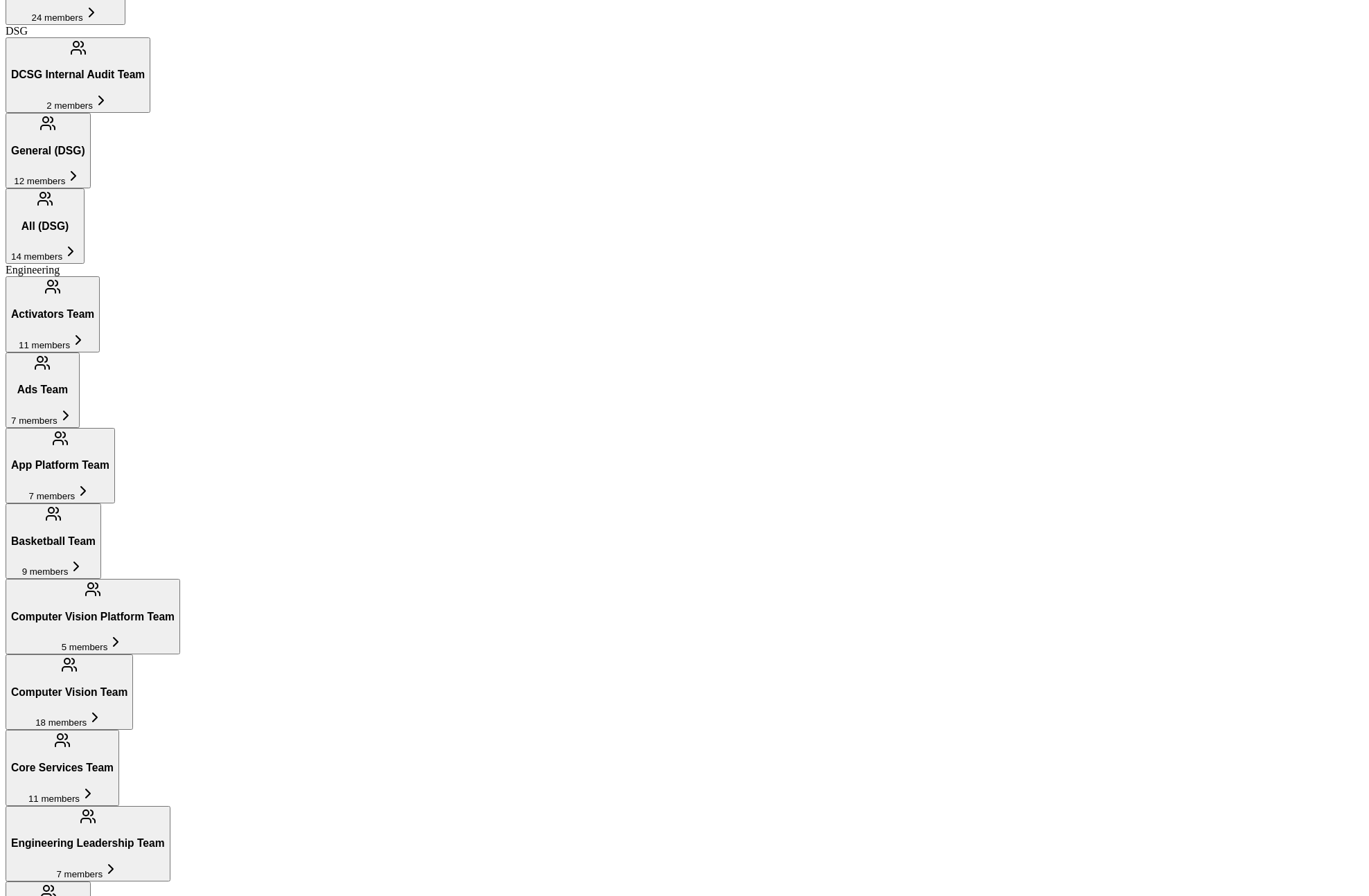
scroll to position [738, 0]
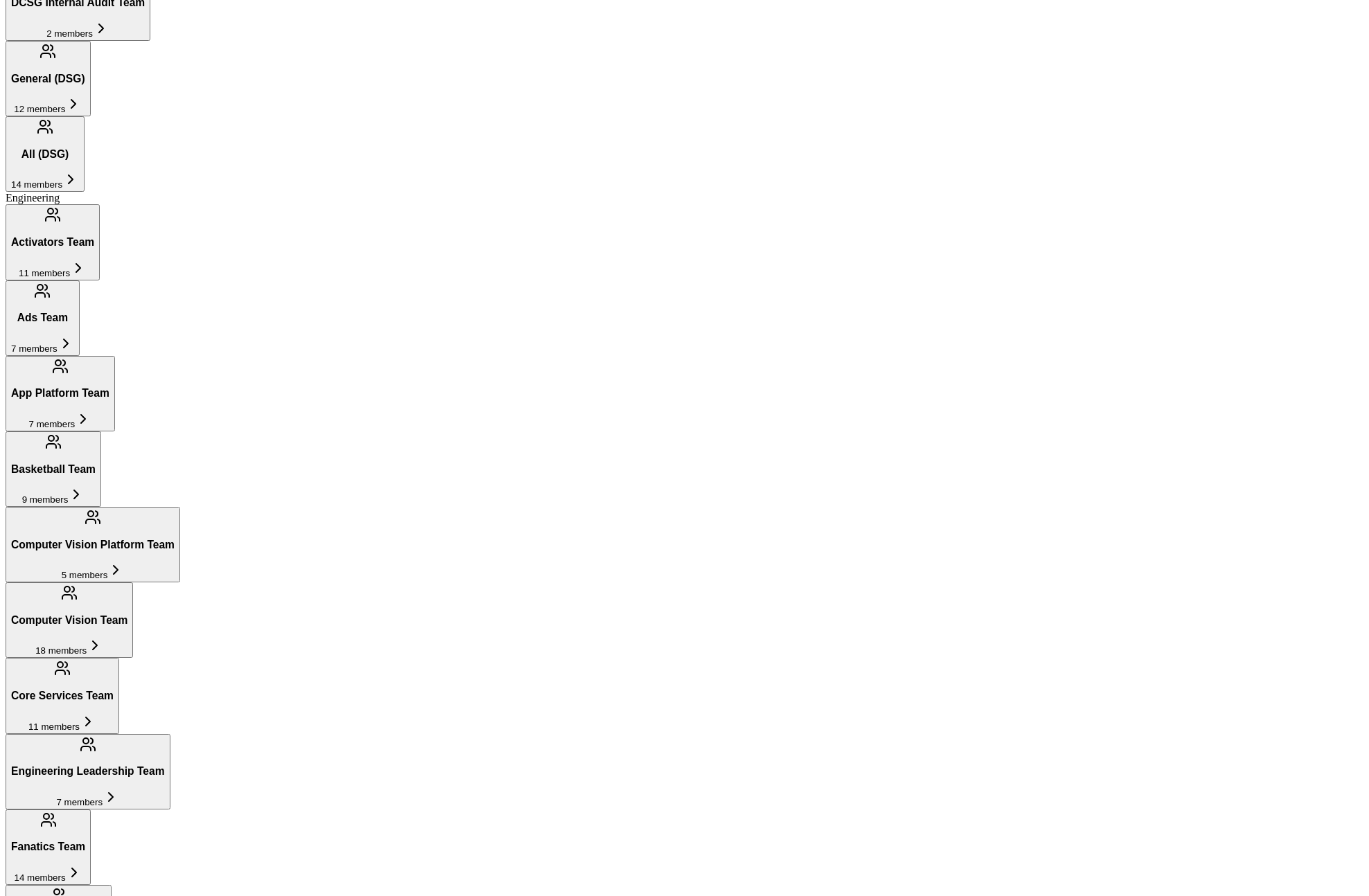
scroll to position [860, 0]
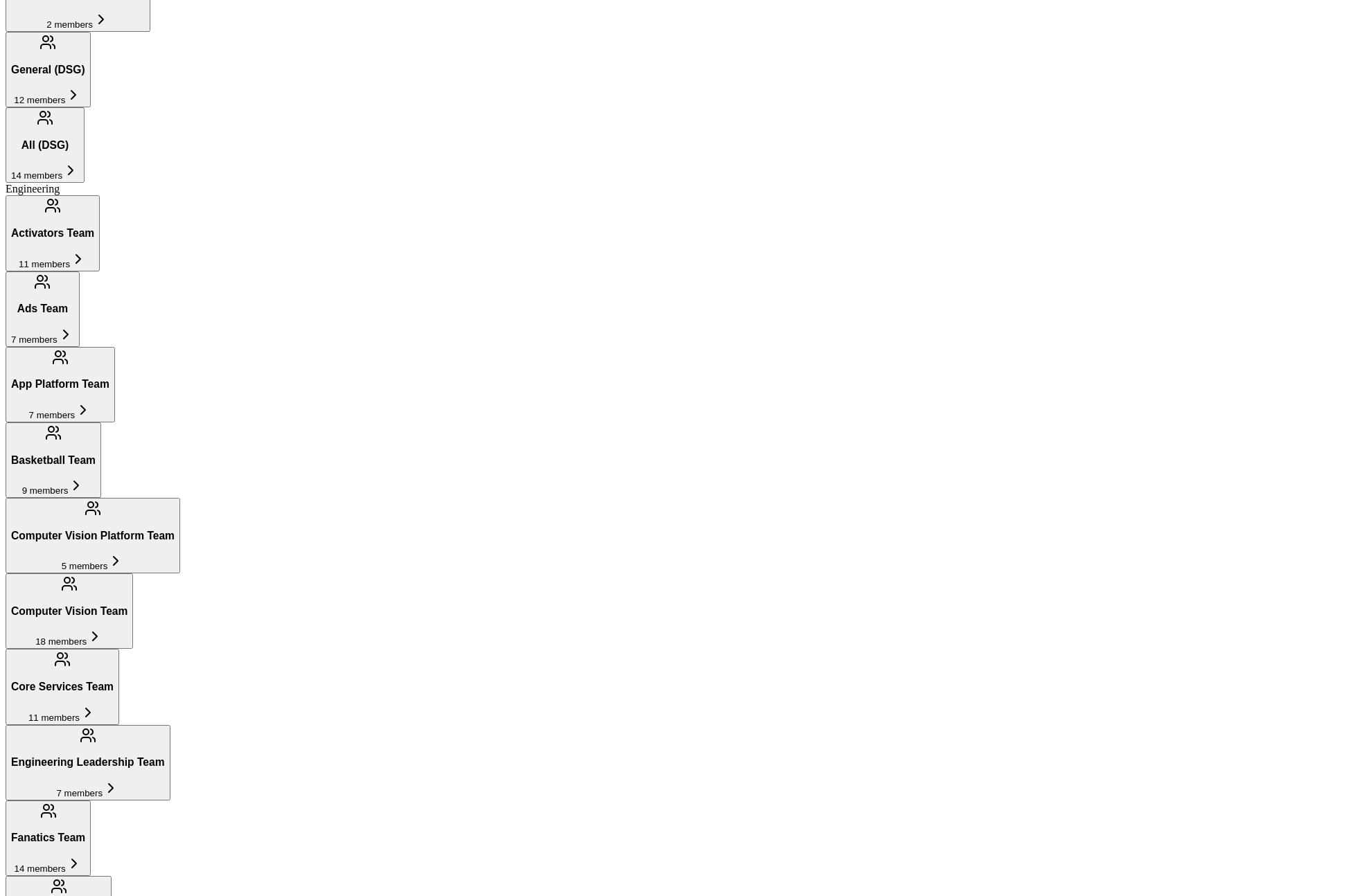
scroll to position [830, 0]
